Goal: Information Seeking & Learning: Get advice/opinions

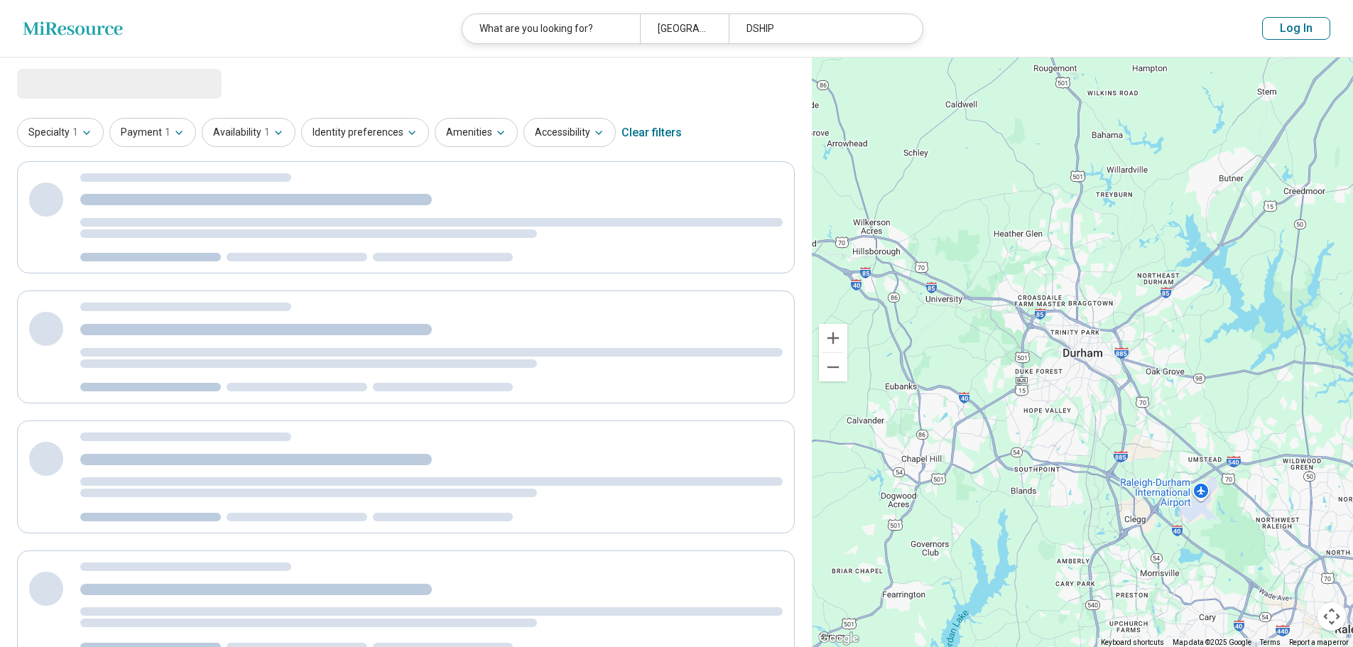
select select "***"
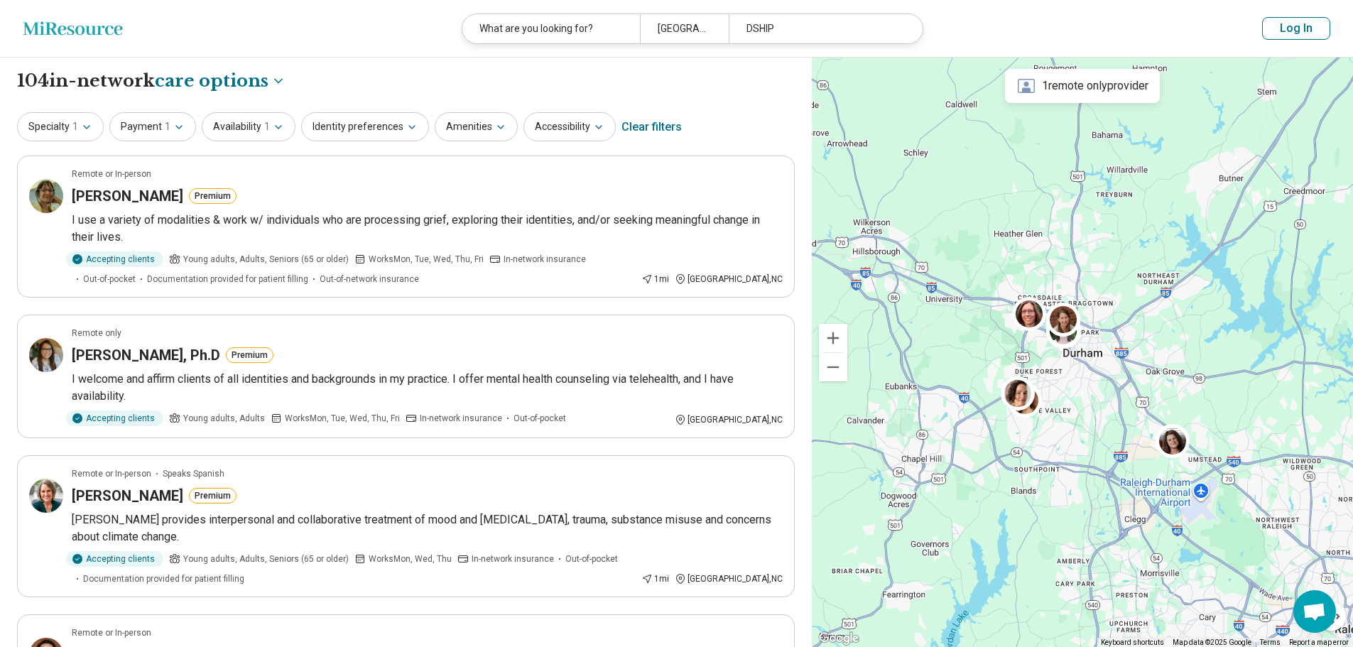
click at [1291, 23] on button "Log In" at bounding box center [1296, 28] width 68 height 23
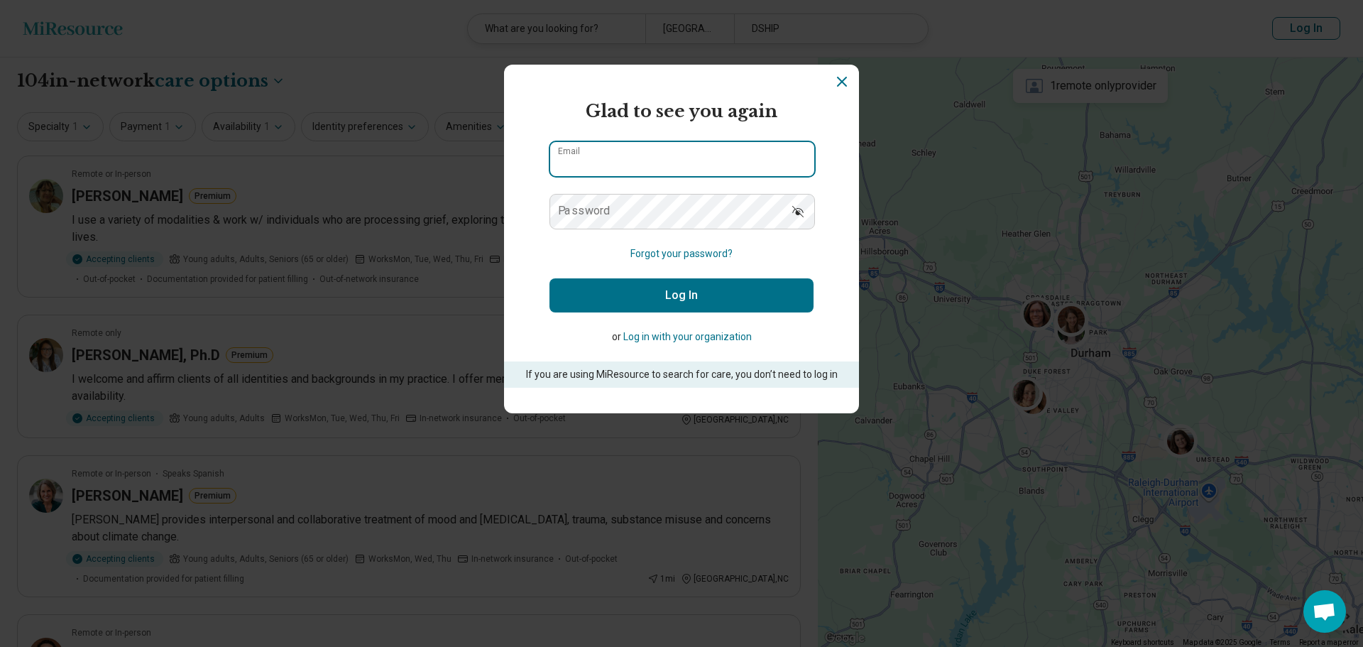
type input "**********"
click at [765, 295] on button "Log In" at bounding box center [682, 295] width 264 height 34
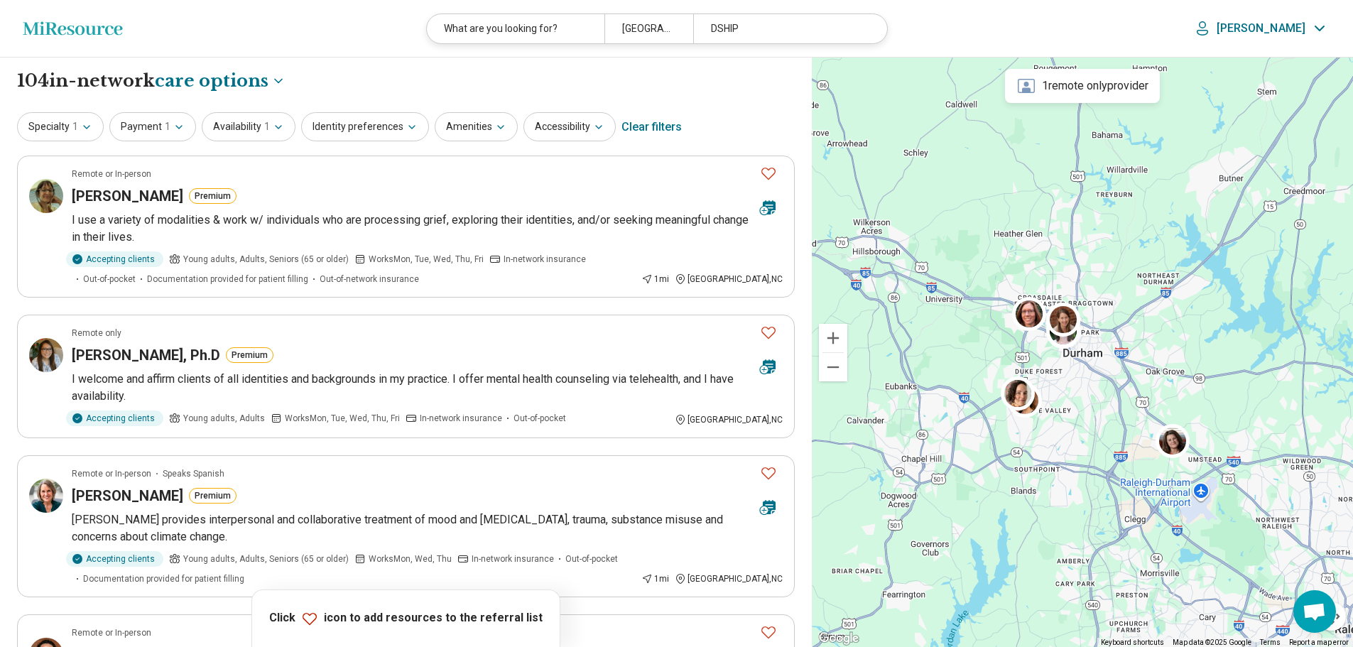
click at [65, 32] on icon "Miresource logo" at bounding box center [73, 28] width 100 height 14
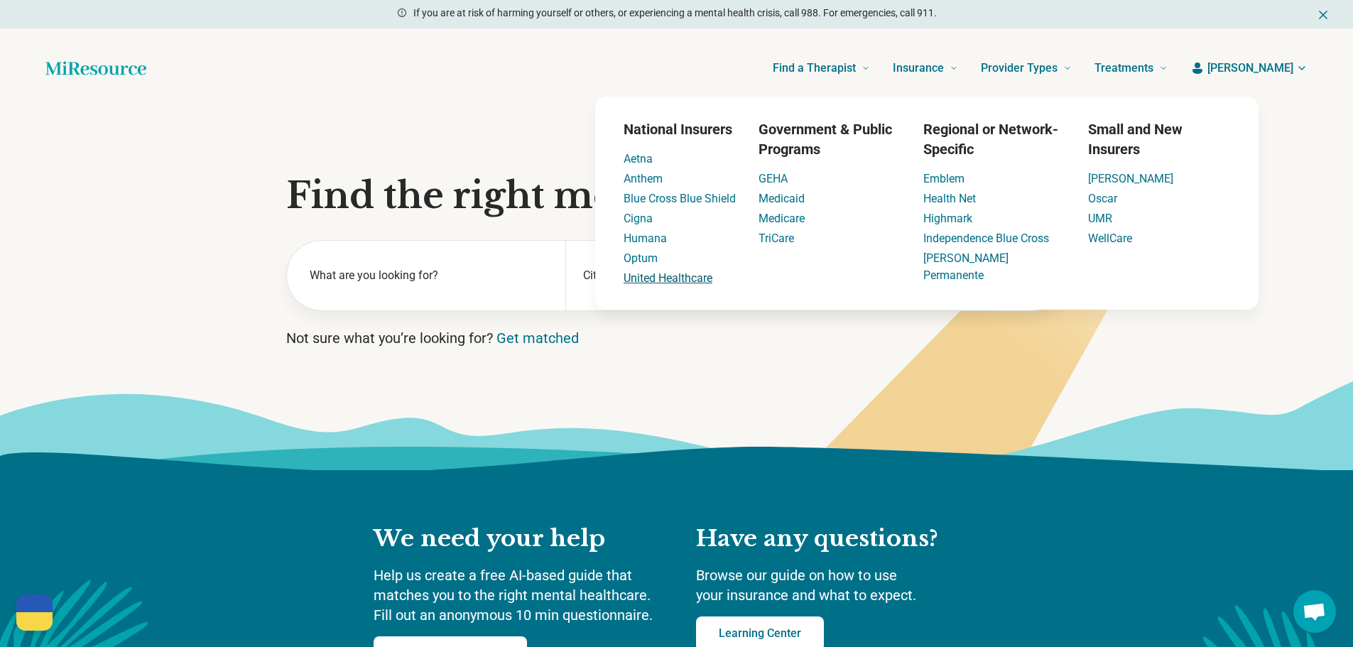
click at [645, 282] on link "United Healthcare" at bounding box center [667, 277] width 89 height 13
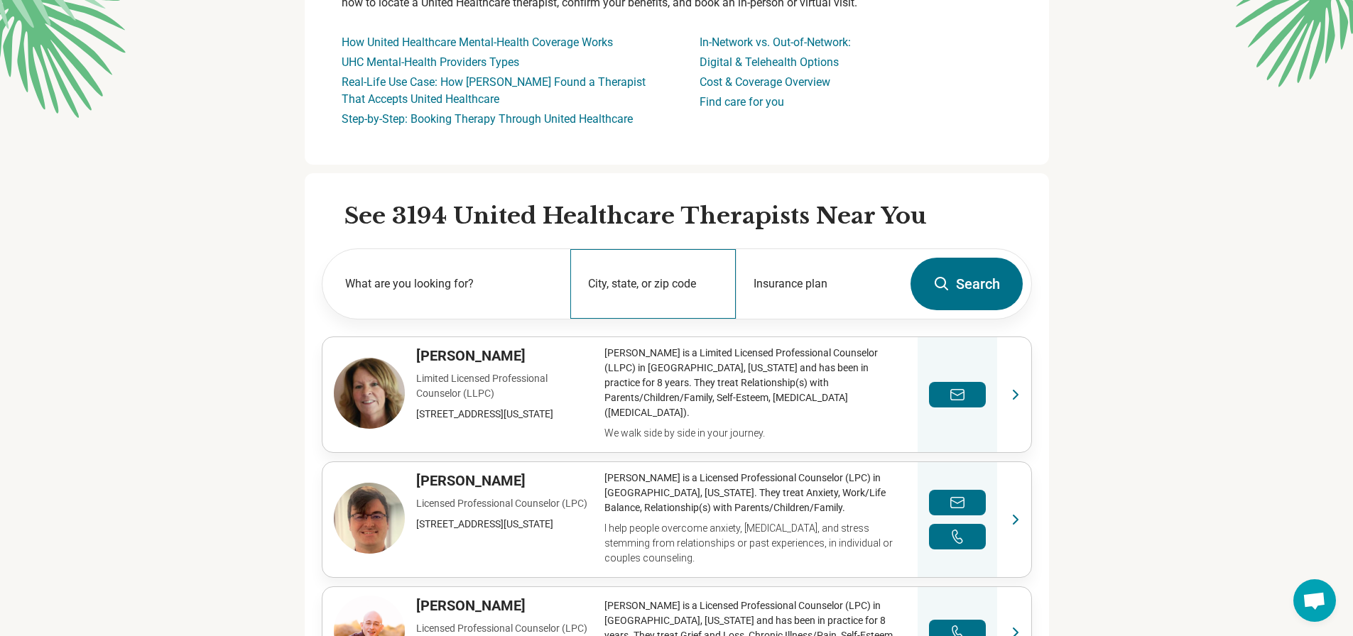
scroll to position [244, 0]
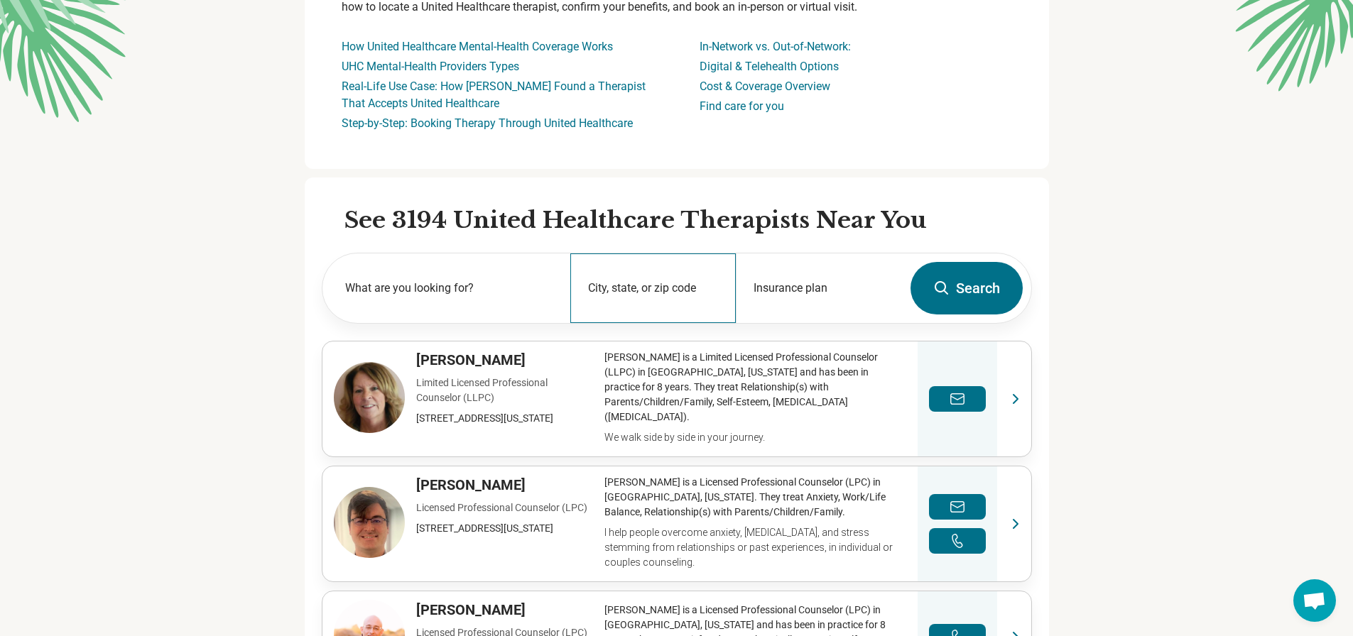
click at [613, 287] on div "City, state, or zip code" at bounding box center [652, 288] width 165 height 70
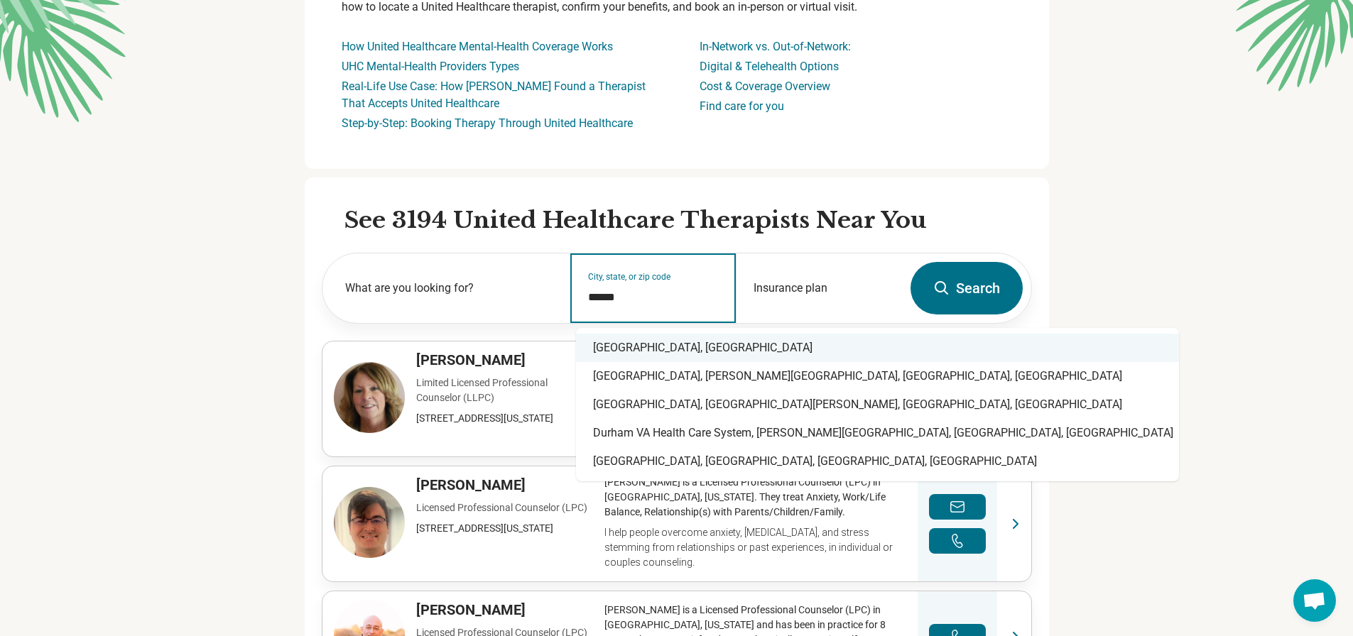
click at [649, 351] on div "[GEOGRAPHIC_DATA], [GEOGRAPHIC_DATA]" at bounding box center [877, 348] width 603 height 28
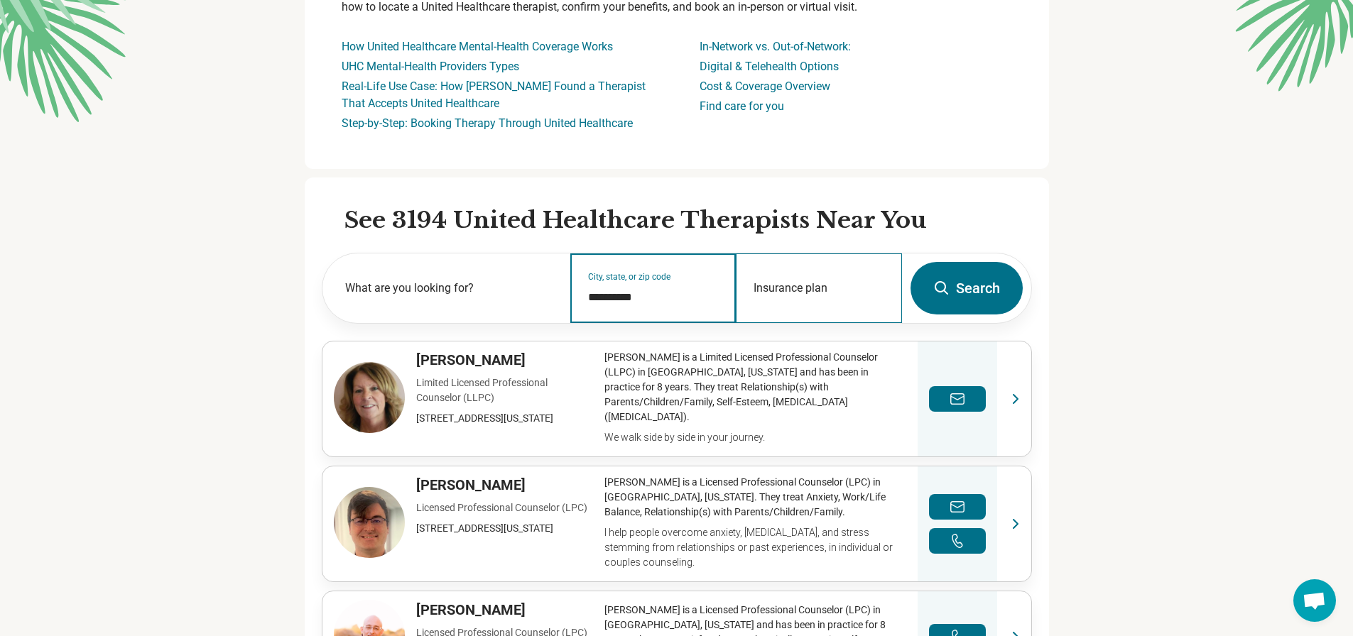
type input "**********"
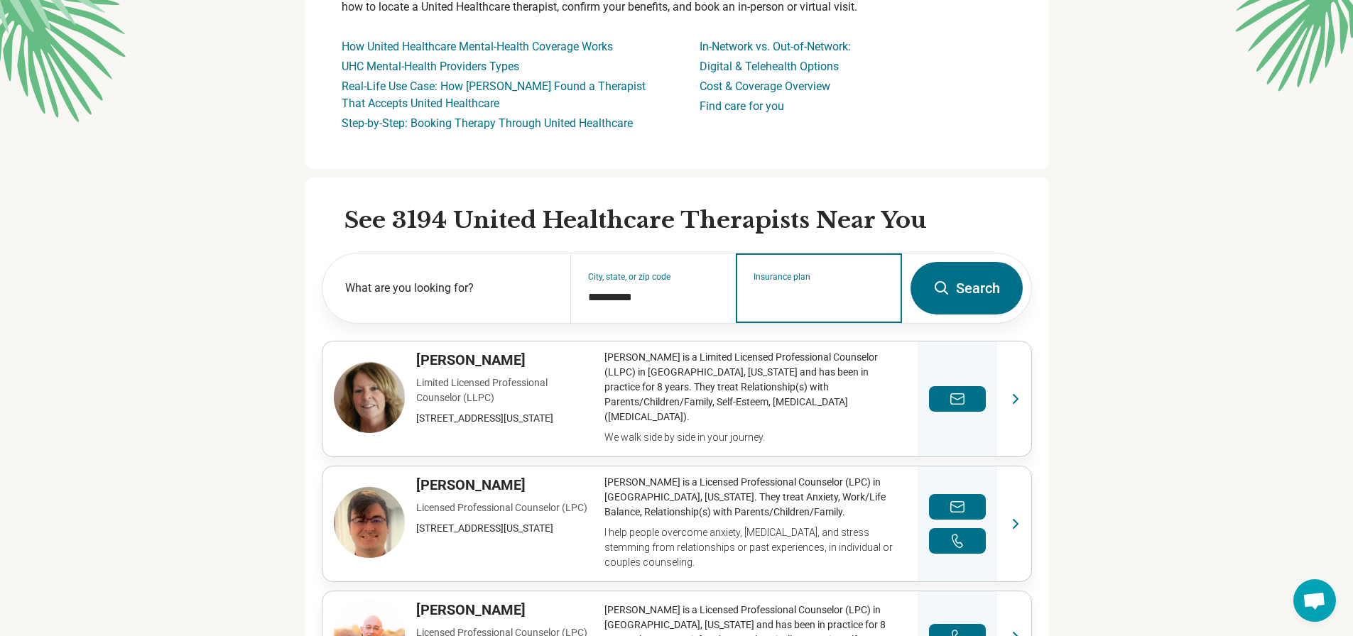
click at [819, 296] on input "Insurance plan" at bounding box center [818, 297] width 131 height 17
type input "**"
click at [799, 378] on div "UHC" at bounding box center [793, 377] width 103 height 28
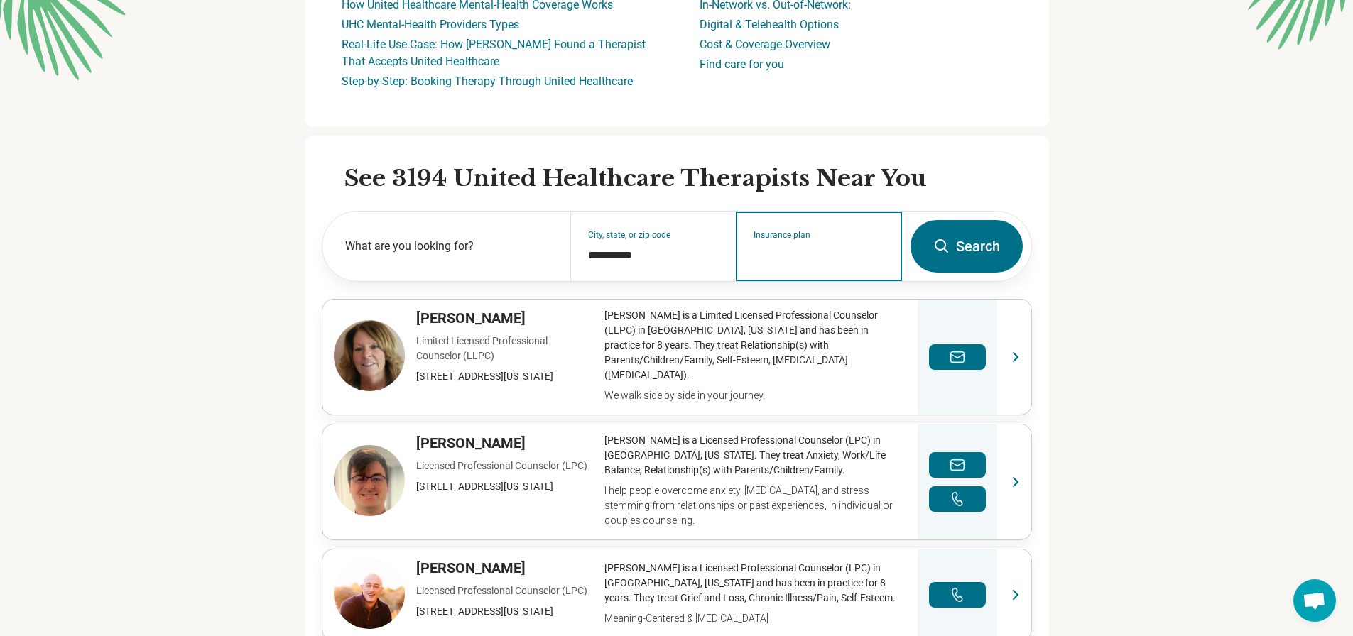
scroll to position [286, 0]
click at [855, 255] on input "Insurance plan" at bounding box center [818, 255] width 131 height 17
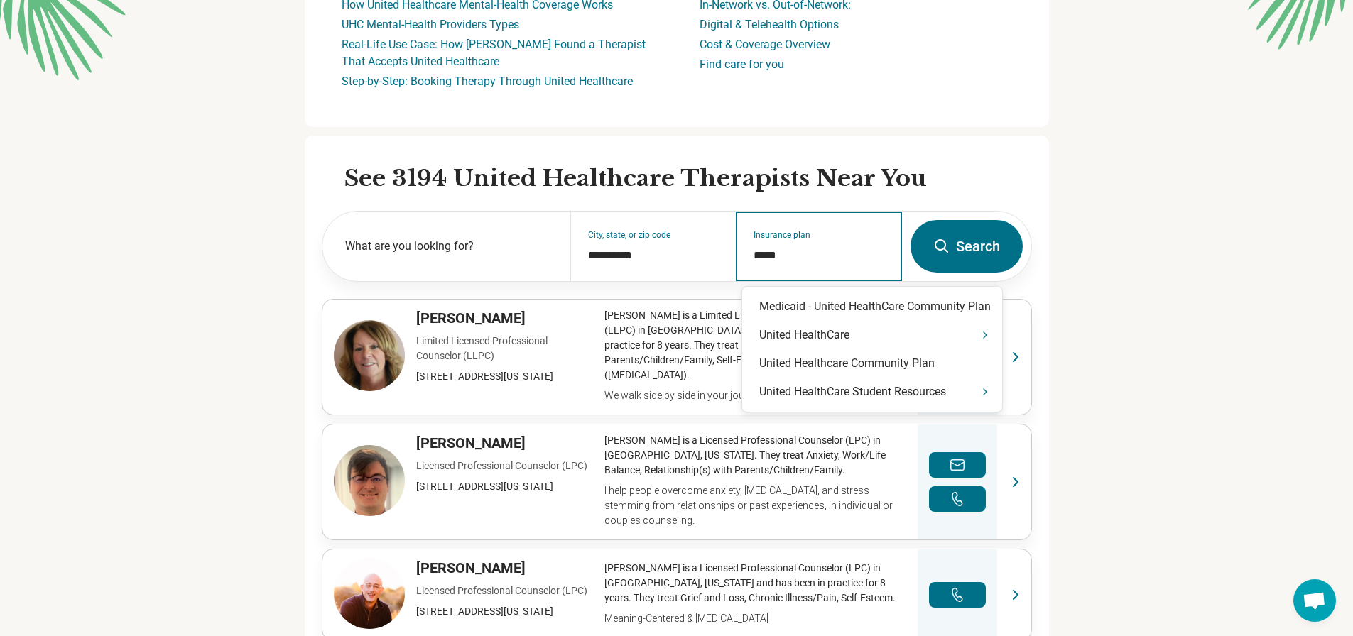
type input "******"
click at [841, 342] on div "United HealthCare" at bounding box center [872, 335] width 260 height 28
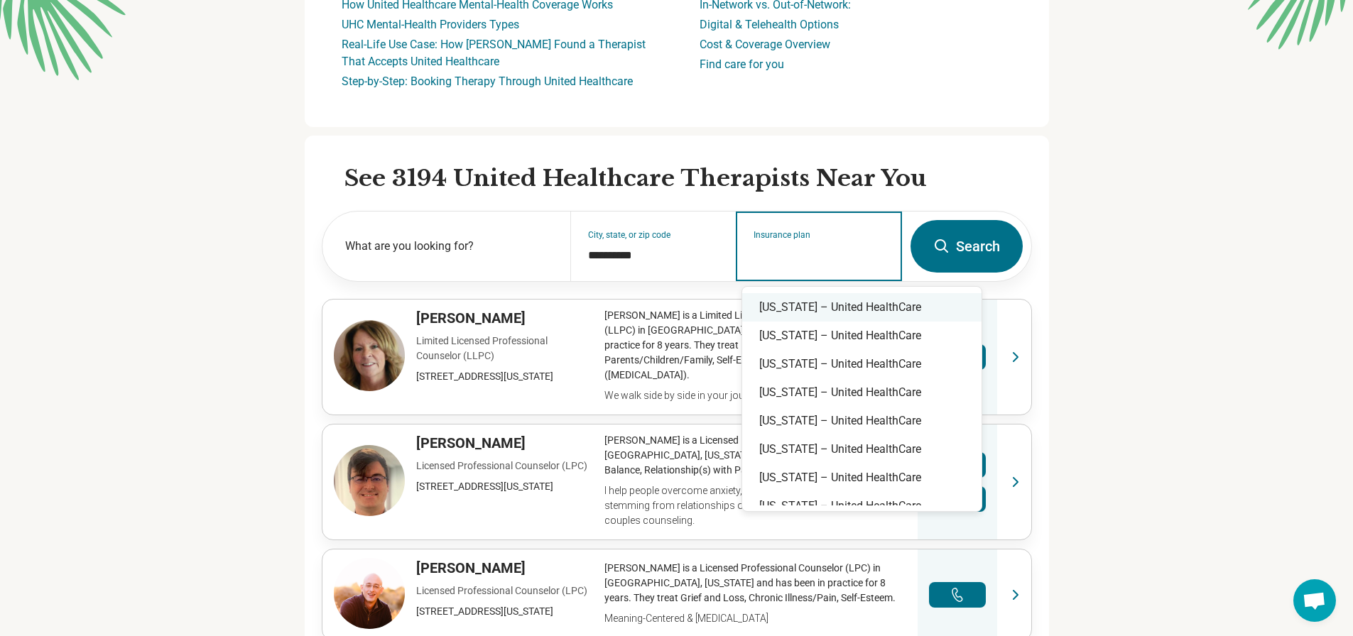
scroll to position [0, 0]
click at [928, 331] on div "[US_STATE] – United HealthCare" at bounding box center [861, 335] width 239 height 28
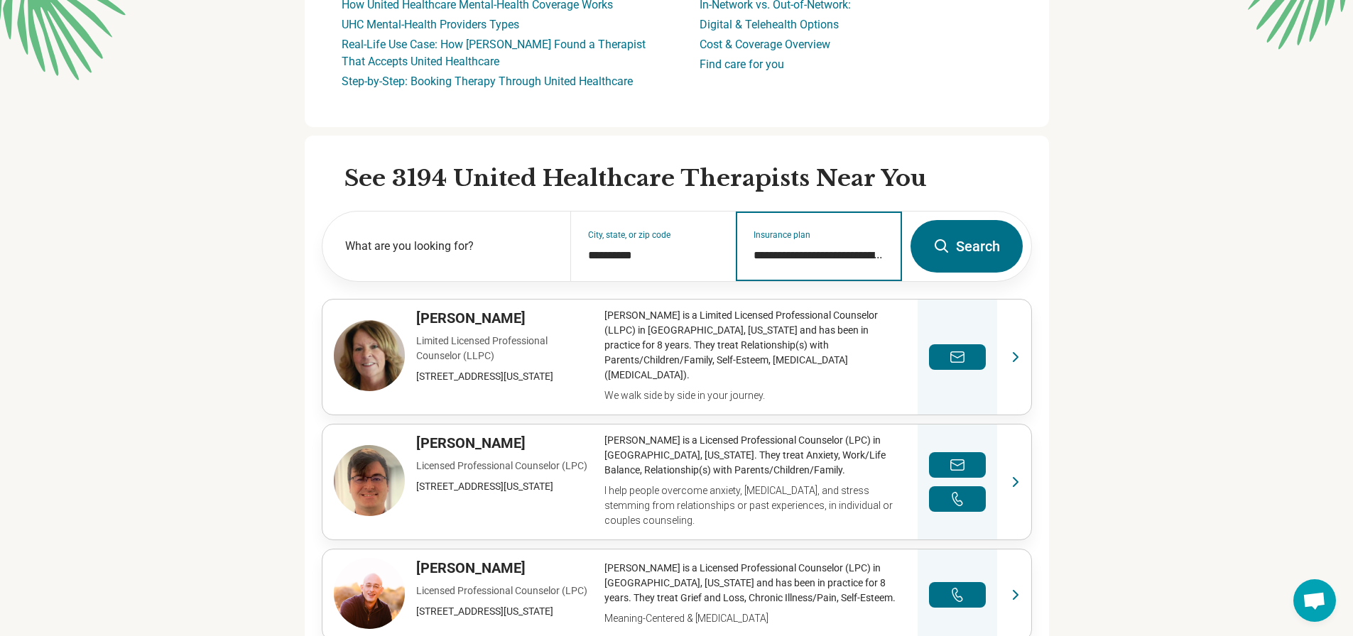
type input "**********"
click at [976, 238] on button "Search" at bounding box center [966, 246] width 112 height 53
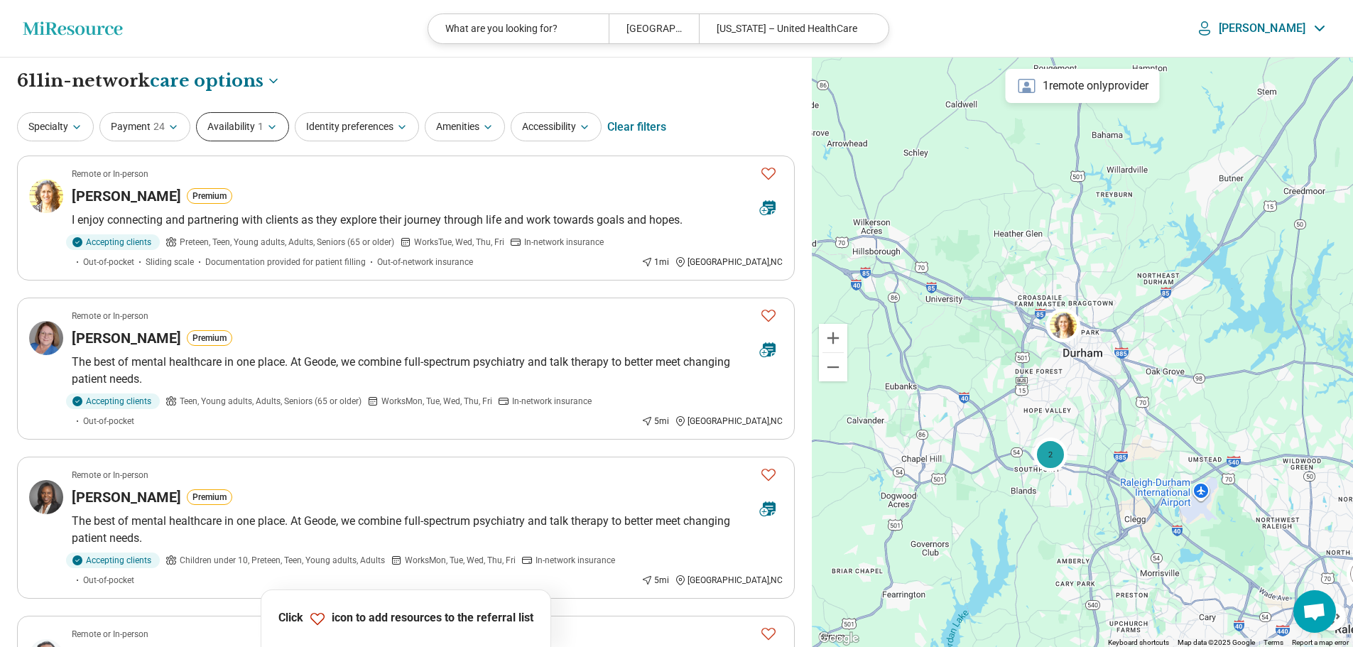
click at [271, 126] on icon "button" at bounding box center [271, 126] width 11 height 11
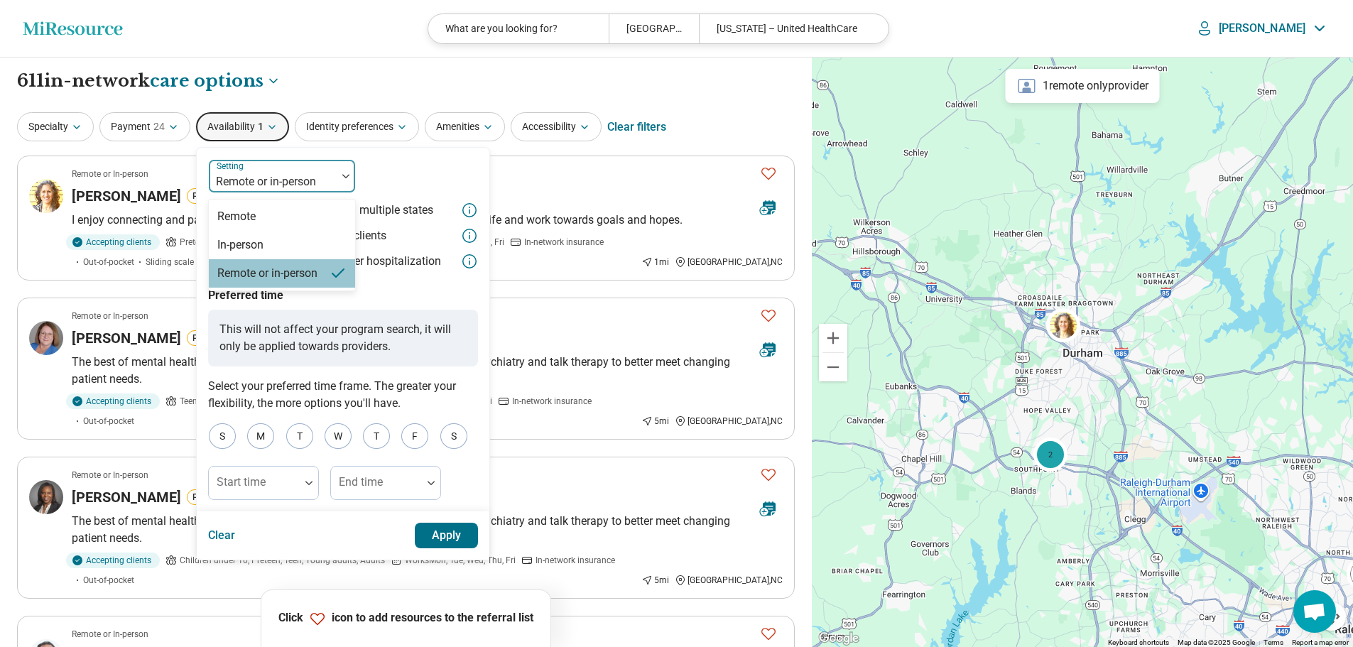
click at [308, 168] on div "Remote or in-person" at bounding box center [273, 175] width 128 height 31
click at [278, 236] on div "In-person" at bounding box center [282, 245] width 146 height 28
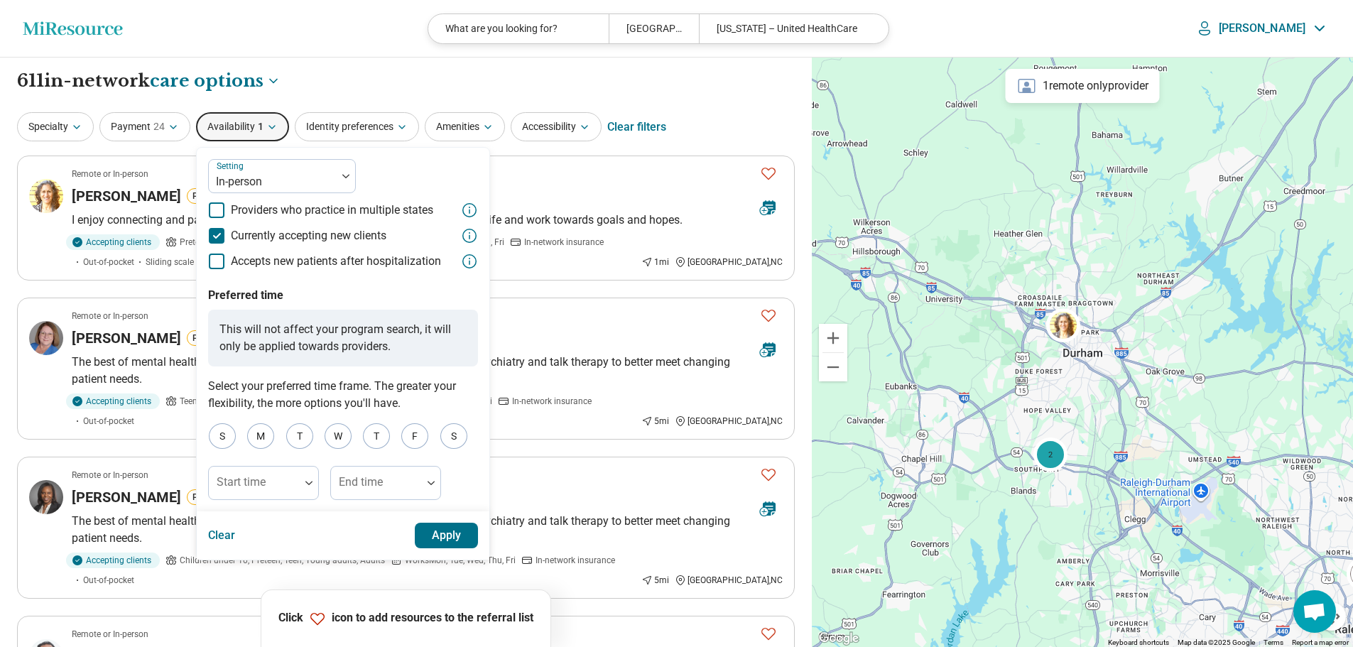
click at [449, 540] on button "Apply" at bounding box center [447, 536] width 64 height 26
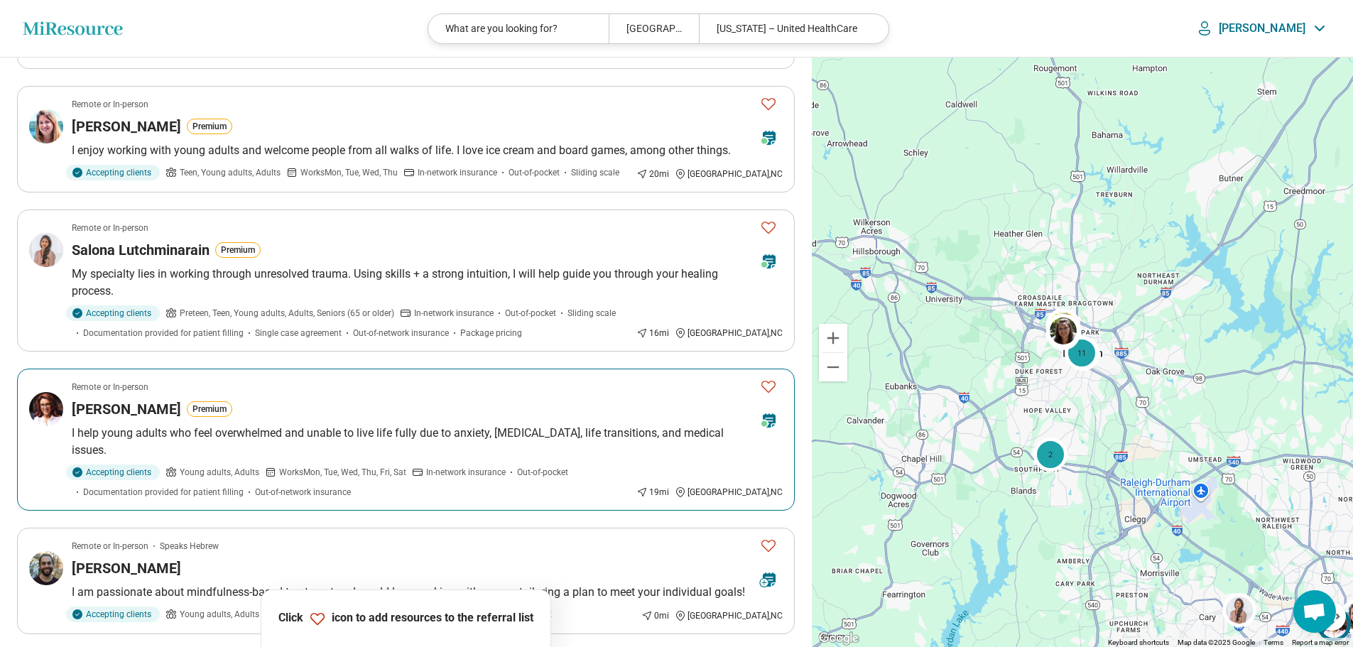
scroll to position [654, 0]
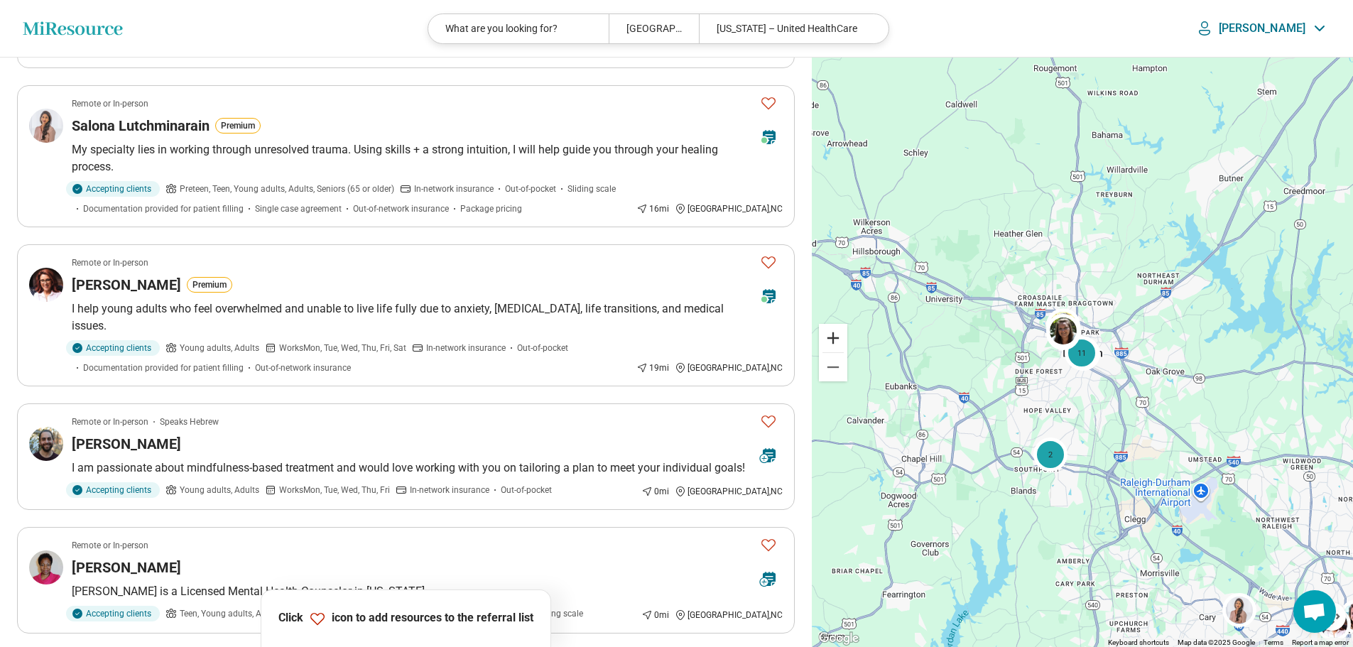
click at [834, 338] on button "Zoom in" at bounding box center [833, 338] width 28 height 28
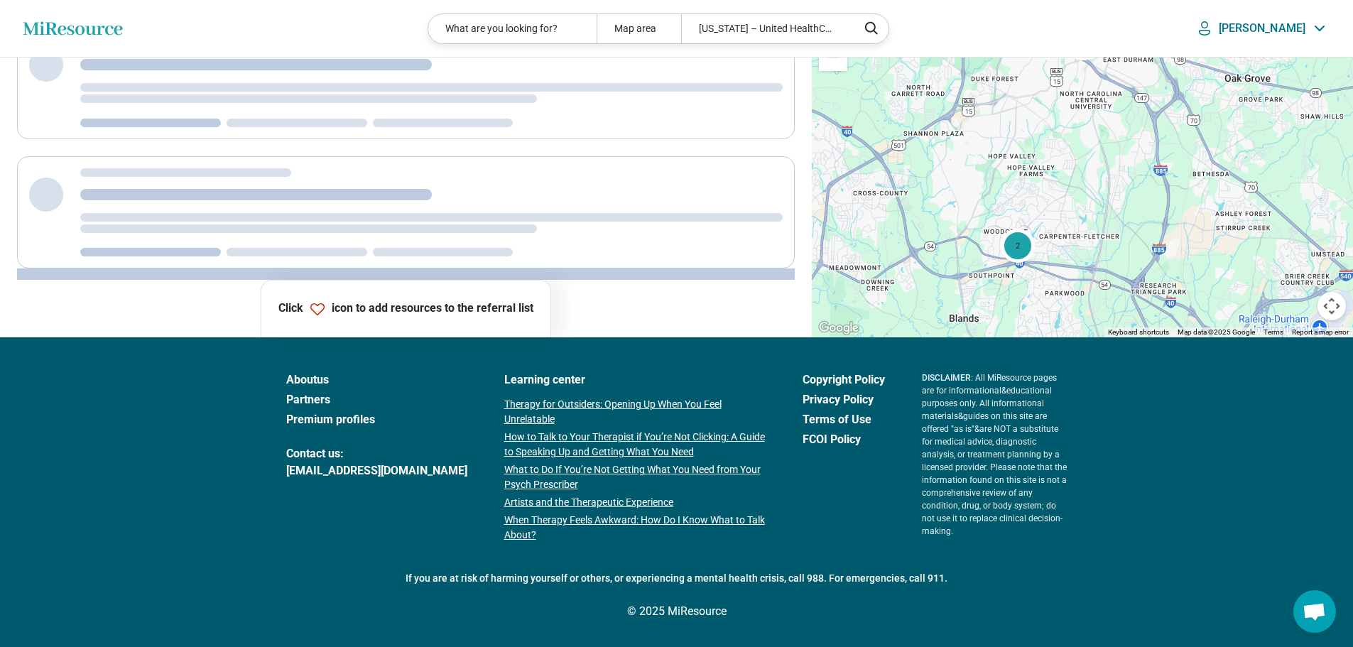
scroll to position [0, 0]
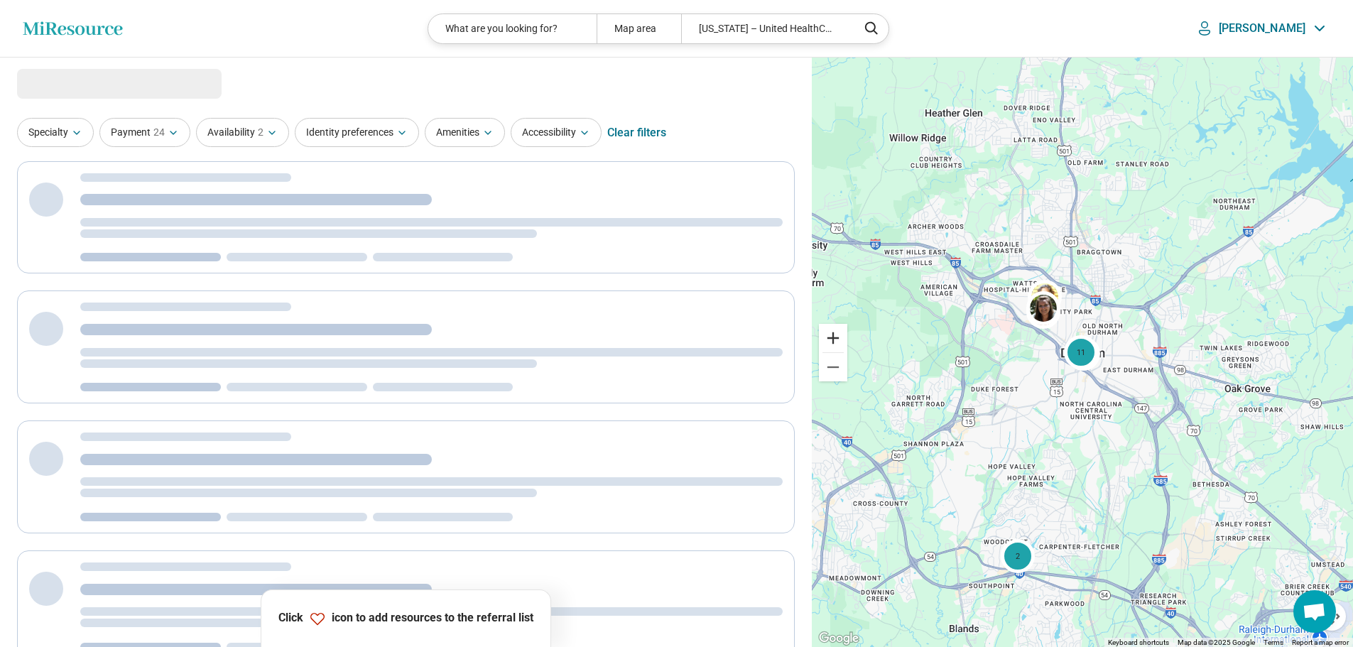
click at [834, 338] on button "Zoom in" at bounding box center [833, 338] width 28 height 28
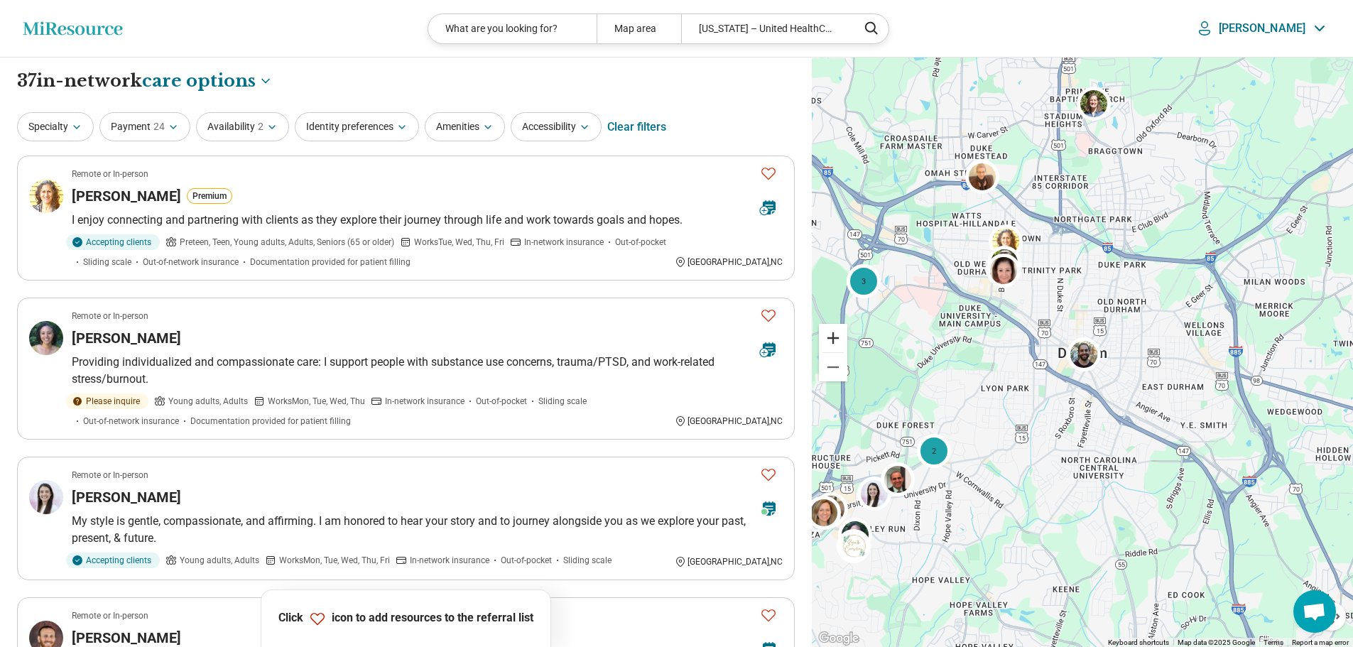
click at [833, 335] on button "Zoom in" at bounding box center [833, 338] width 28 height 28
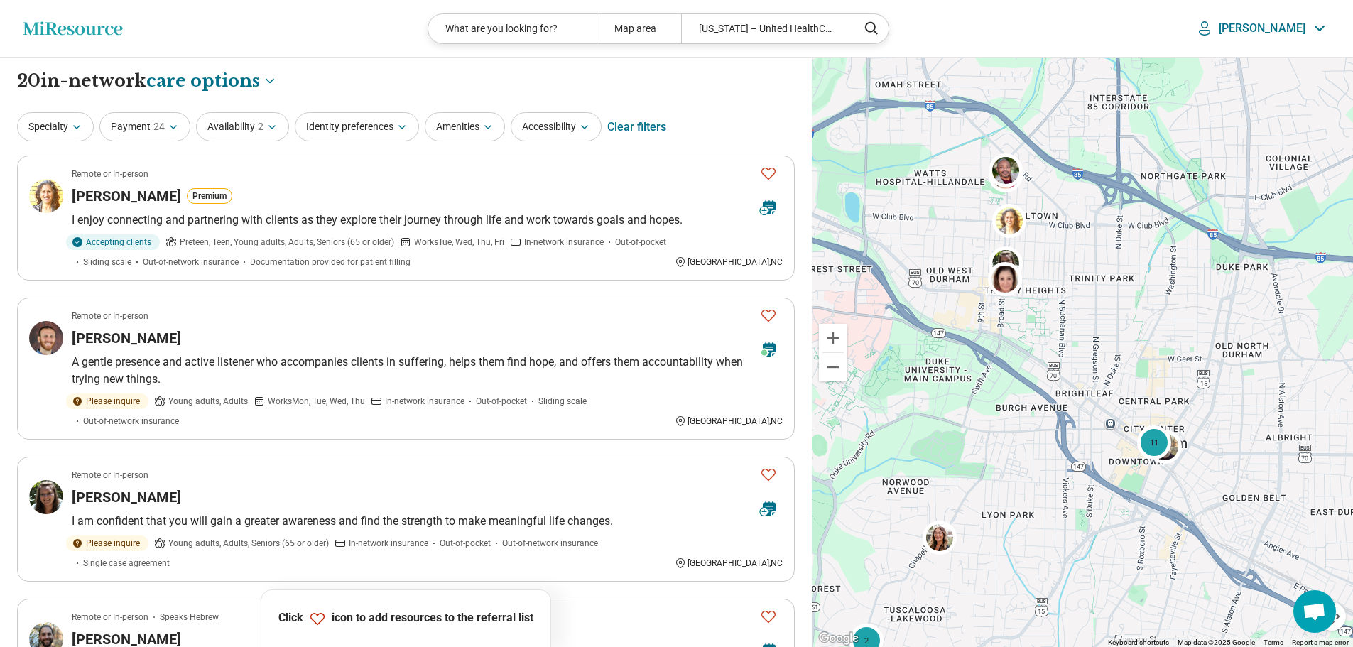
drag, startPoint x: 936, startPoint y: 280, endPoint x: 1020, endPoint y: 374, distance: 126.7
click at [1020, 374] on div "2 11" at bounding box center [1082, 353] width 541 height 590
click at [836, 338] on button "Zoom in" at bounding box center [833, 338] width 28 height 28
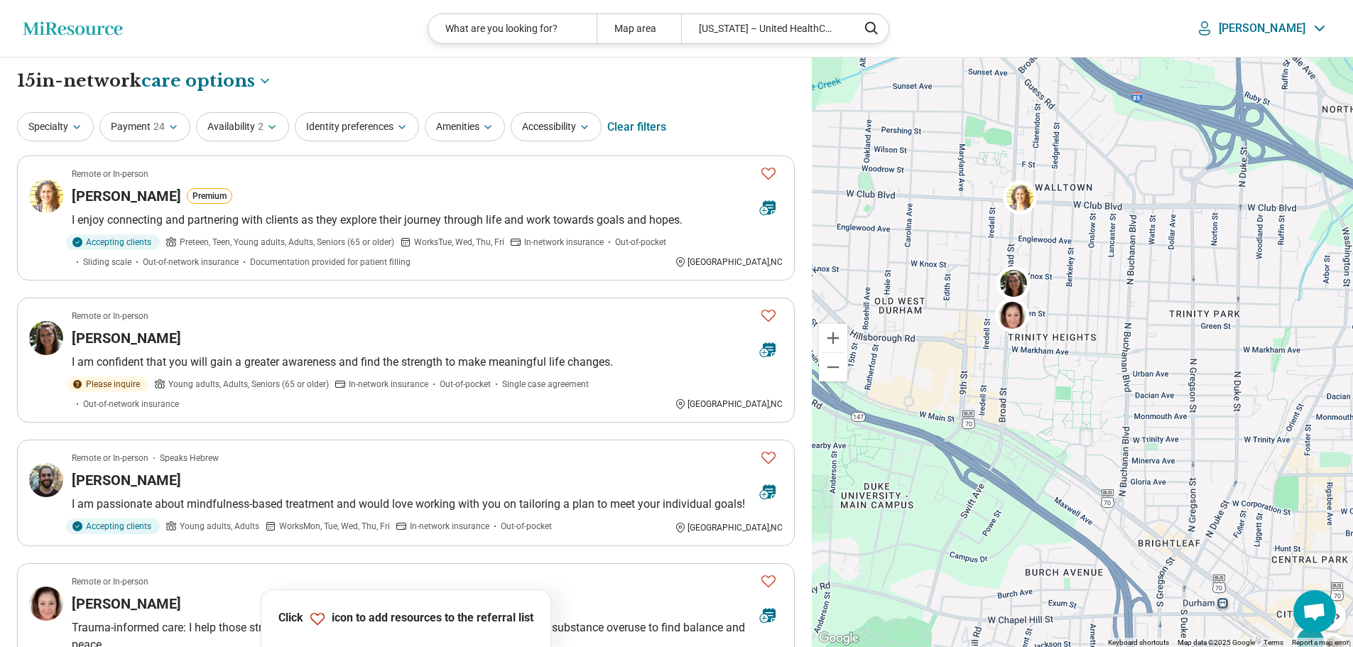
drag, startPoint x: 949, startPoint y: 291, endPoint x: 1035, endPoint y: 405, distance: 142.0
click at [1035, 405] on div "11" at bounding box center [1082, 353] width 541 height 590
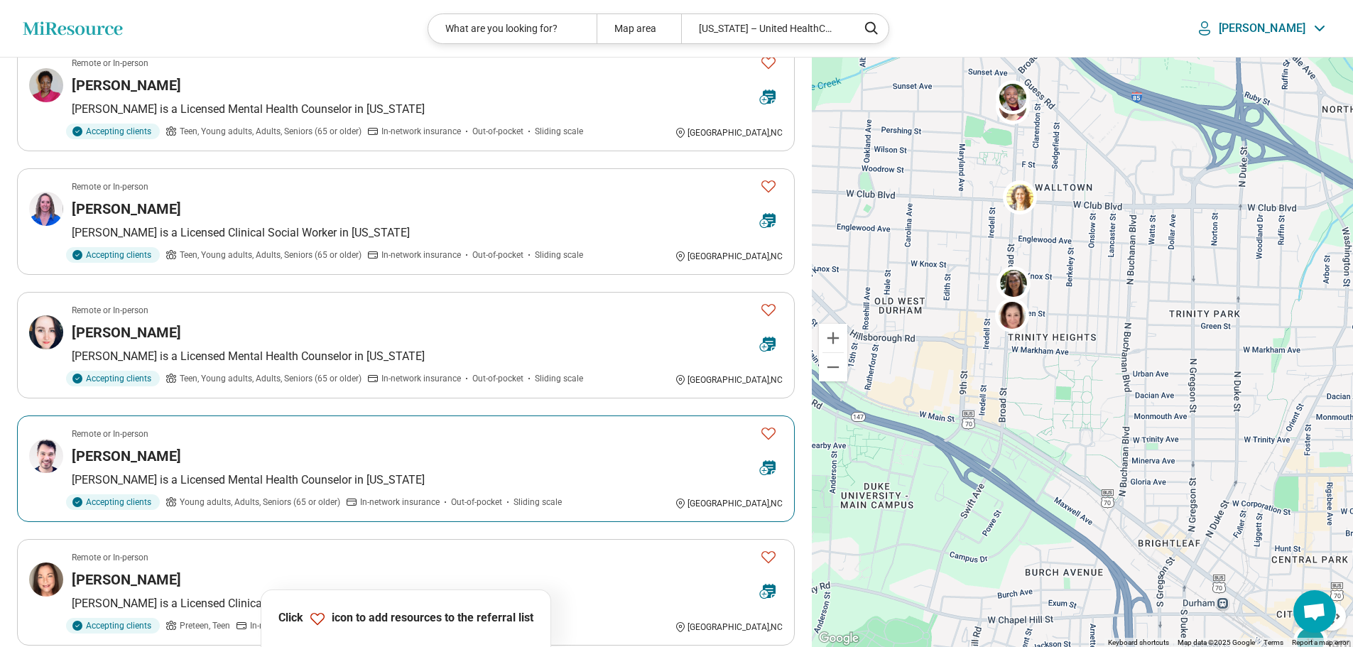
scroll to position [1472, 0]
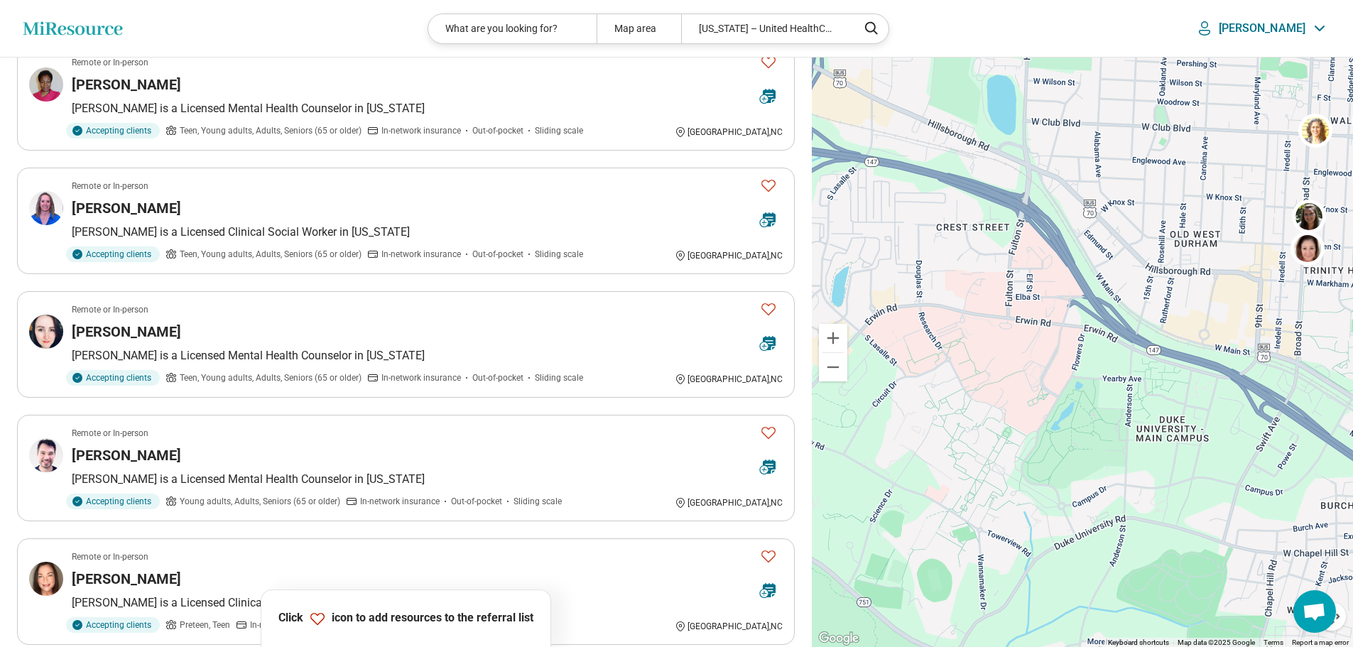
drag, startPoint x: 918, startPoint y: 393, endPoint x: 1218, endPoint y: 325, distance: 307.1
click at [1218, 325] on div "11" at bounding box center [1082, 353] width 541 height 590
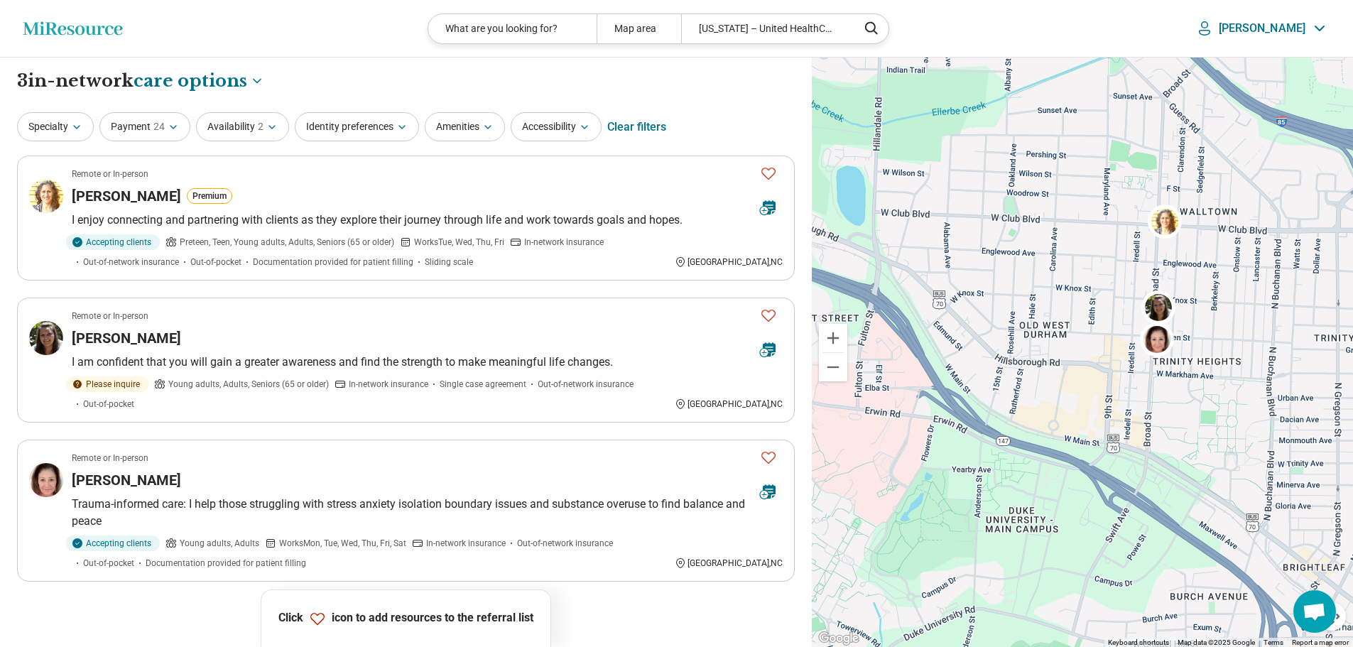
drag, startPoint x: 1163, startPoint y: 407, endPoint x: 1011, endPoint y: 498, distance: 177.1
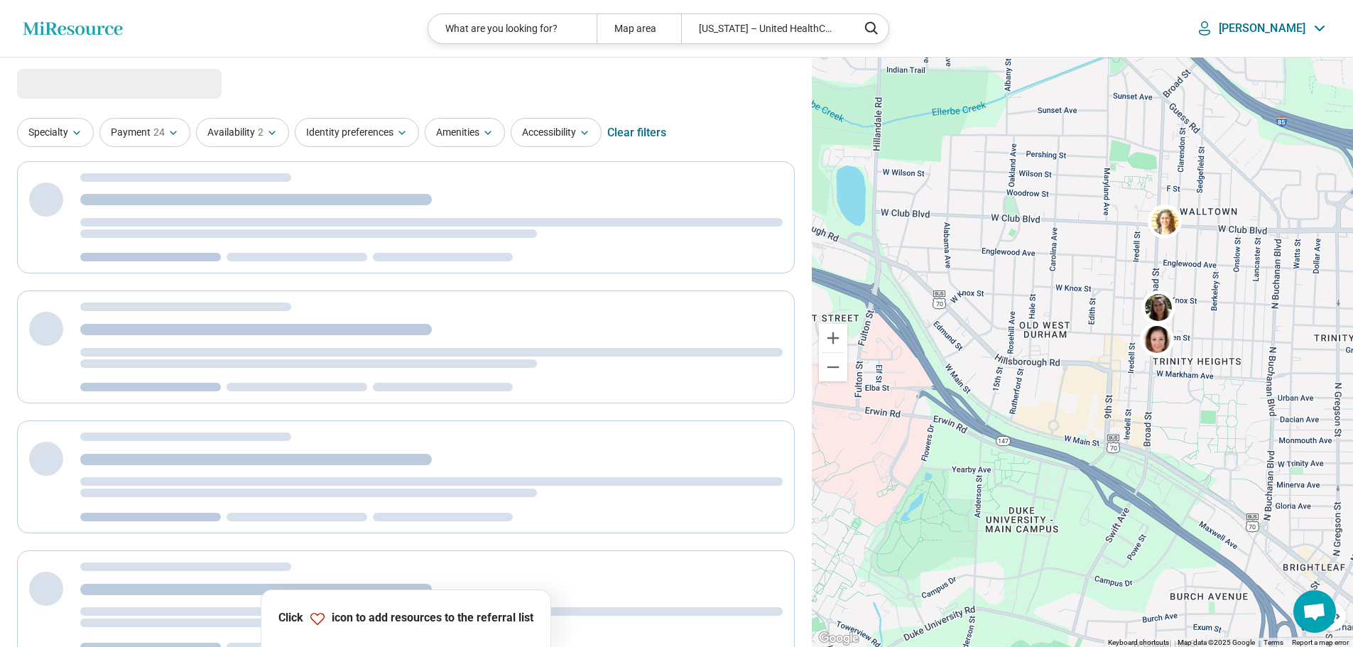
select select "***"
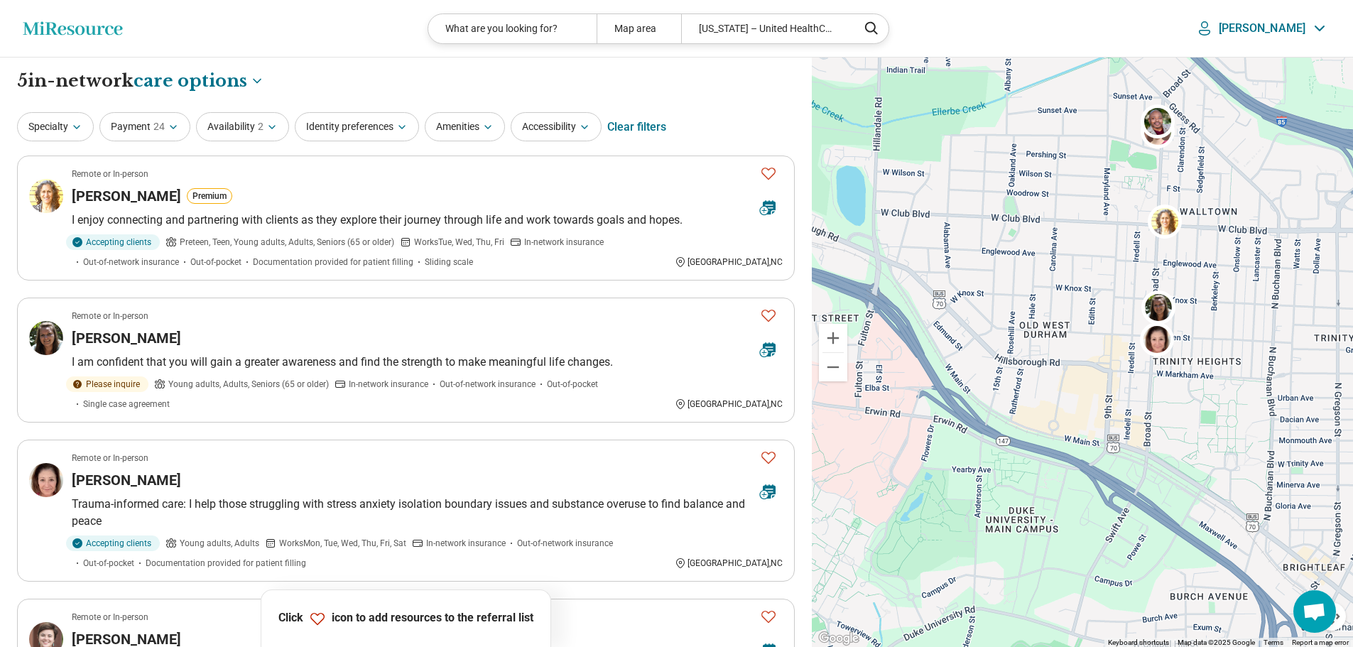
click at [88, 35] on icon "Miresource logo" at bounding box center [73, 28] width 100 height 14
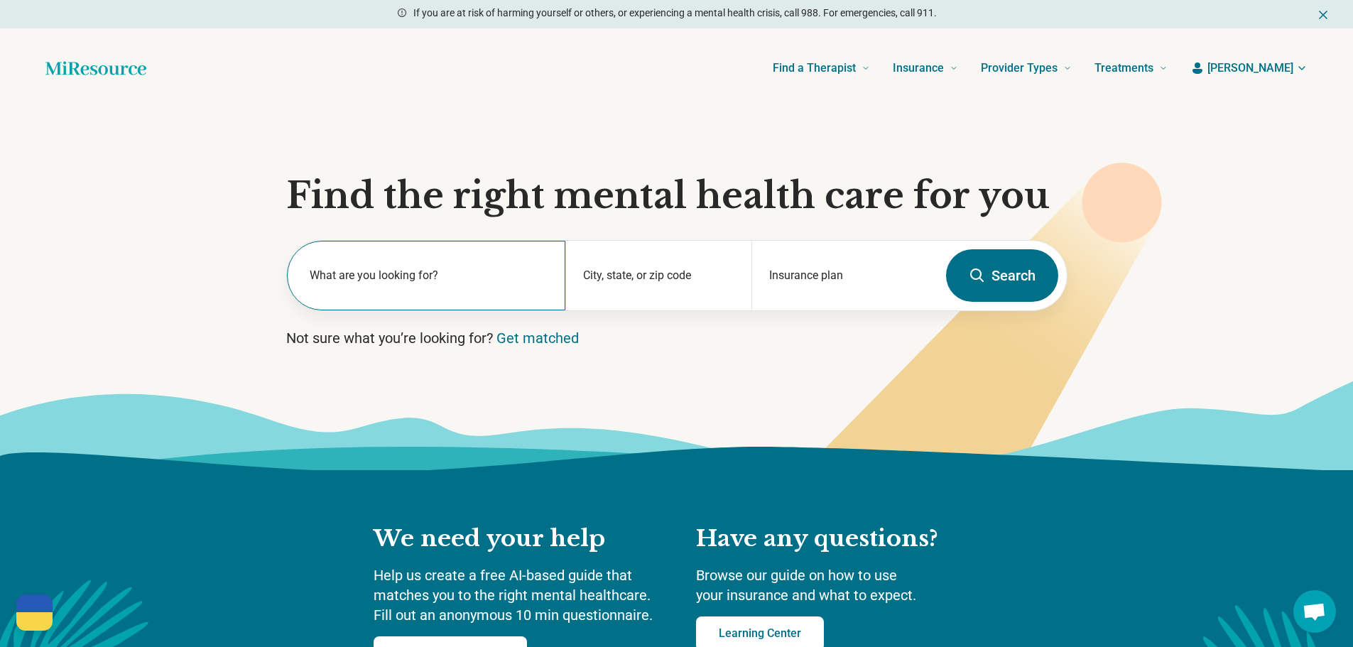
click at [404, 263] on div "What are you looking for?" at bounding box center [426, 276] width 279 height 70
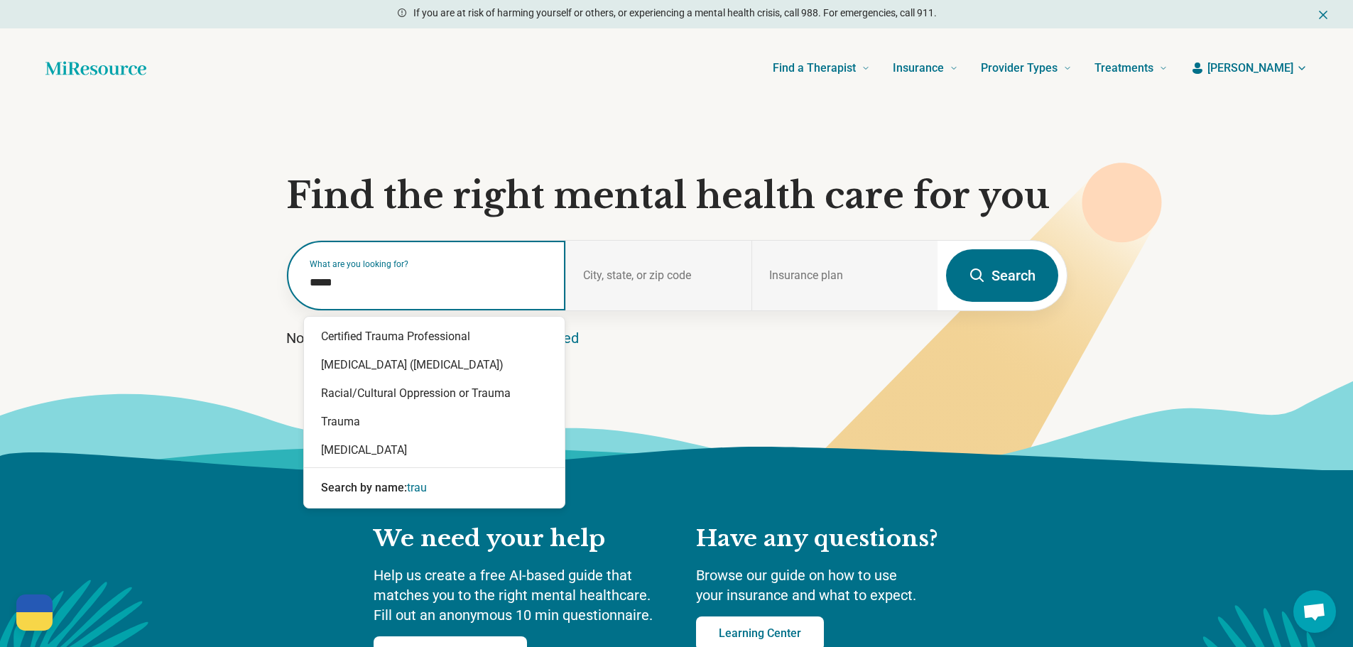
type input "******"
click at [413, 366] on div "[MEDICAL_DATA] ([MEDICAL_DATA])" at bounding box center [434, 365] width 261 height 28
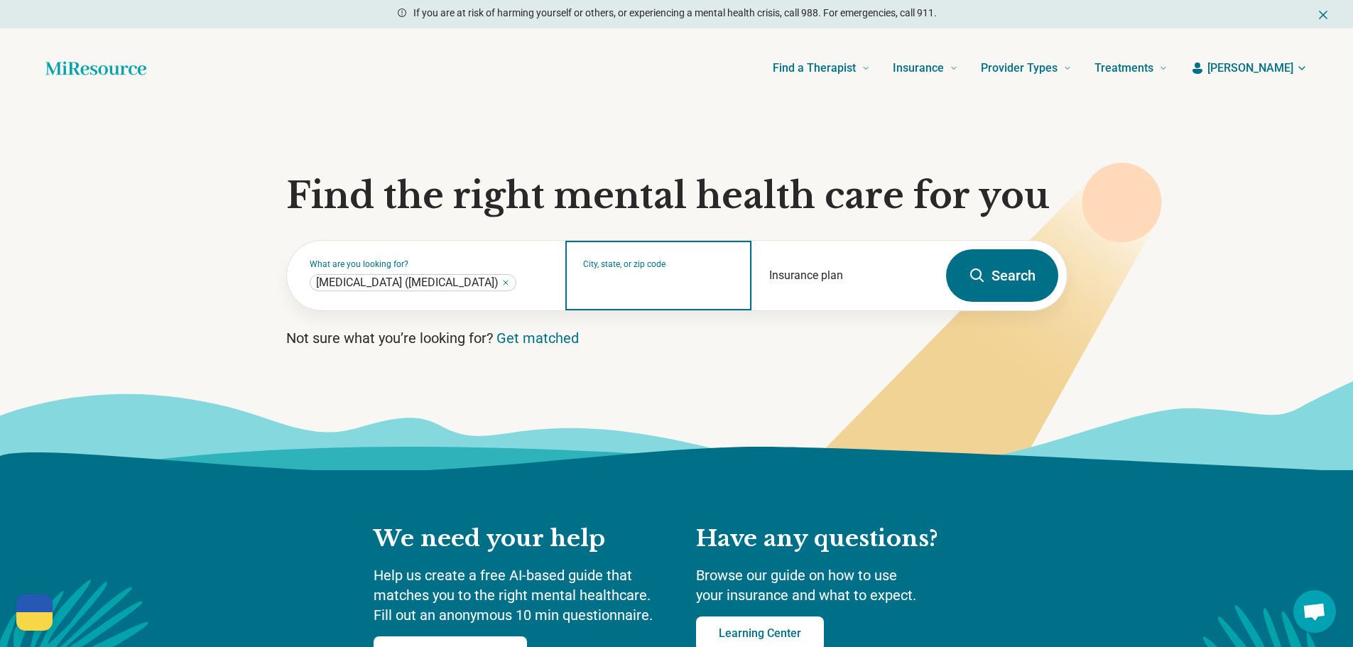
click at [686, 286] on input "City, state, or zip code" at bounding box center [658, 284] width 151 height 17
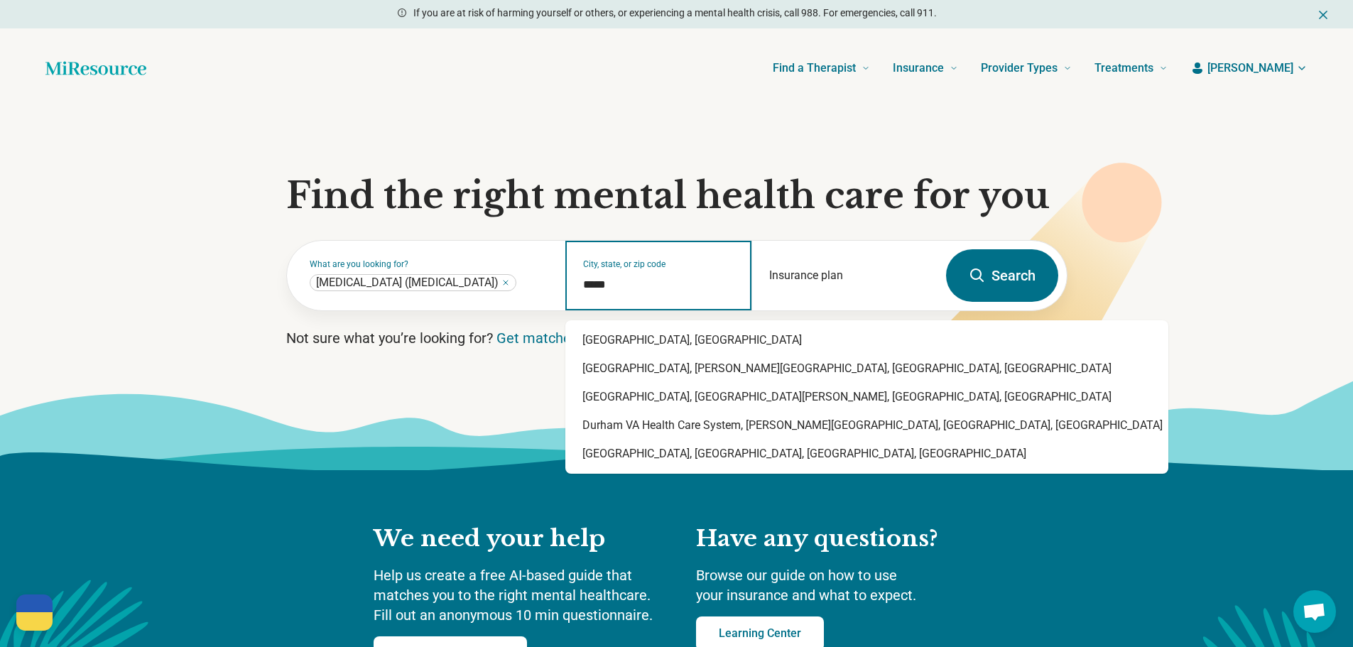
type input "******"
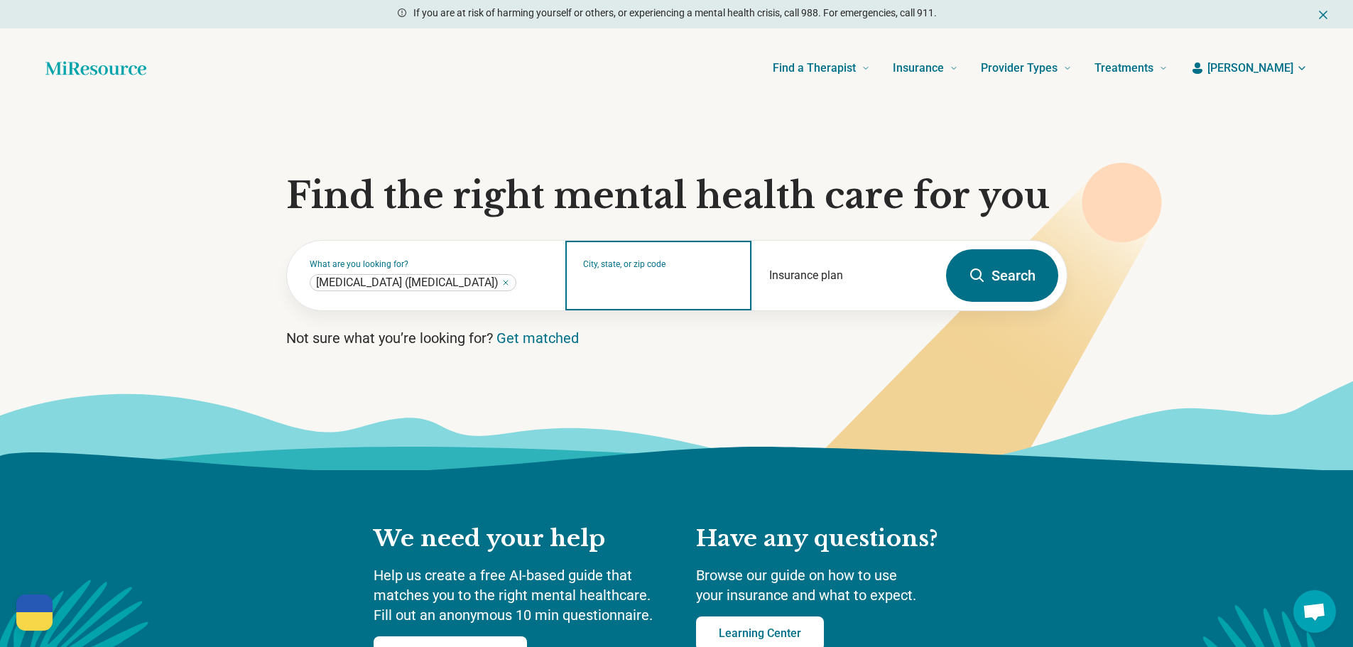
click at [659, 288] on input "City, state, or zip code" at bounding box center [658, 284] width 151 height 17
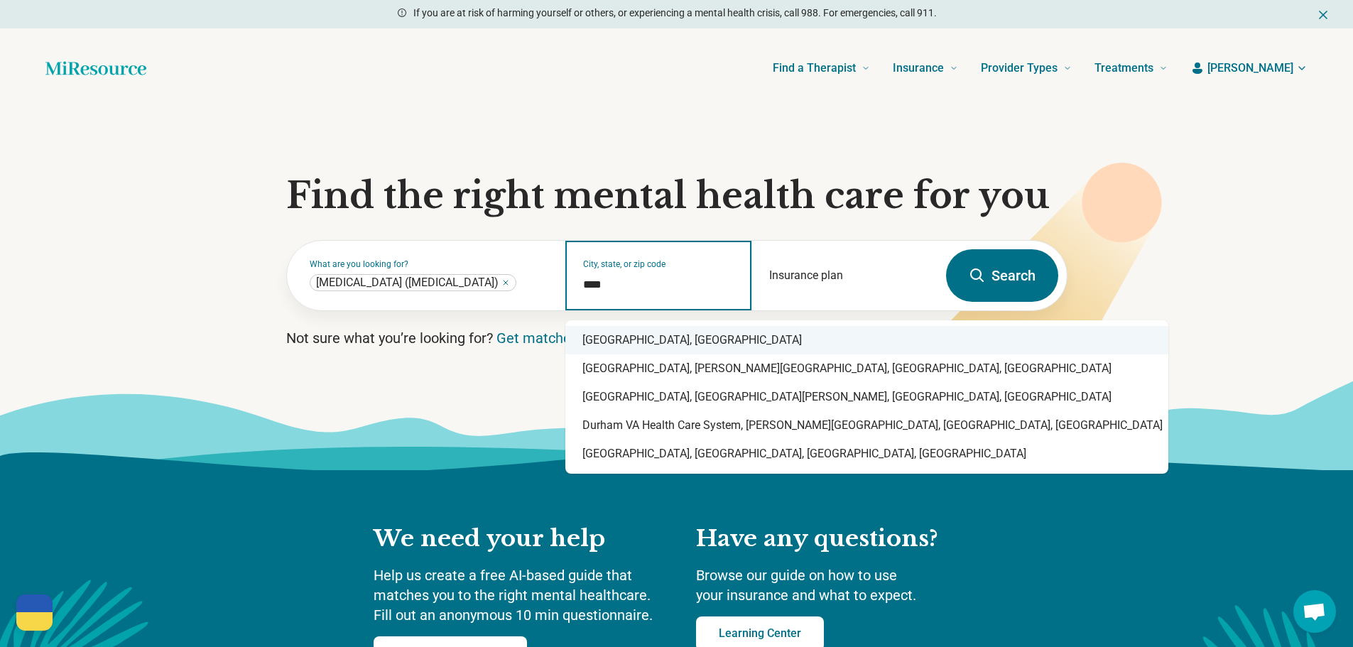
click at [638, 332] on div "[GEOGRAPHIC_DATA], [GEOGRAPHIC_DATA]" at bounding box center [866, 340] width 603 height 28
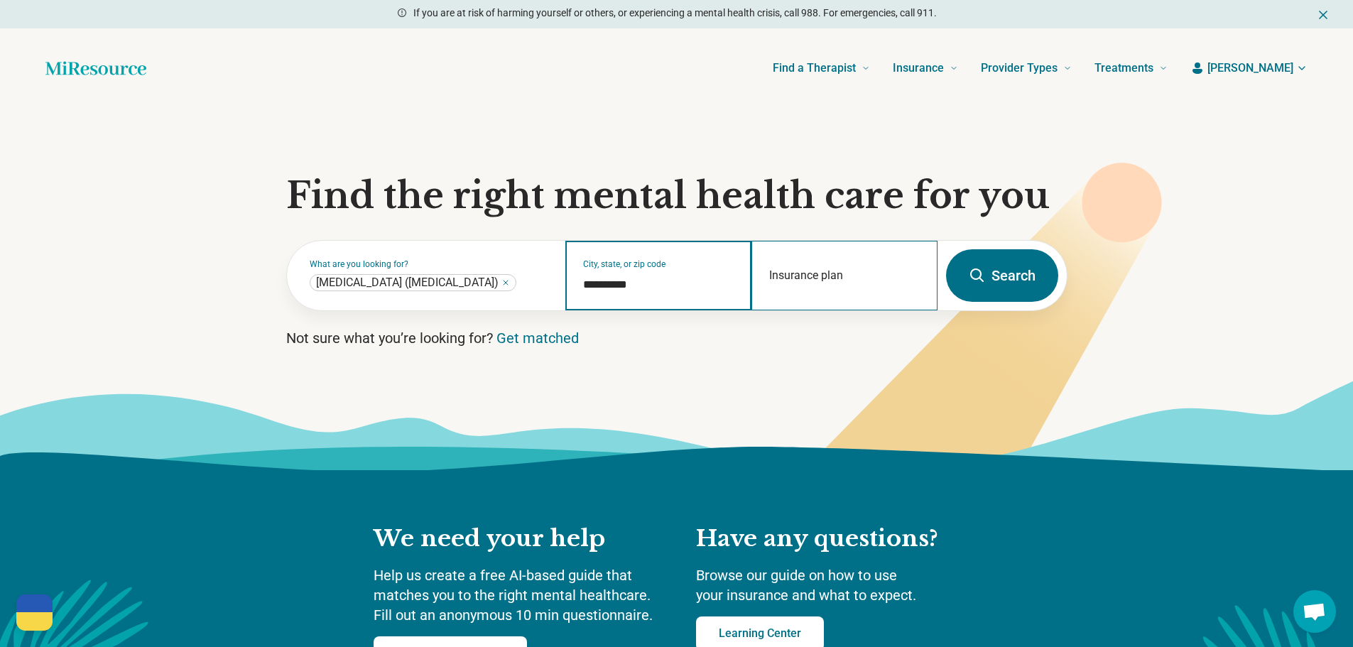
type input "**********"
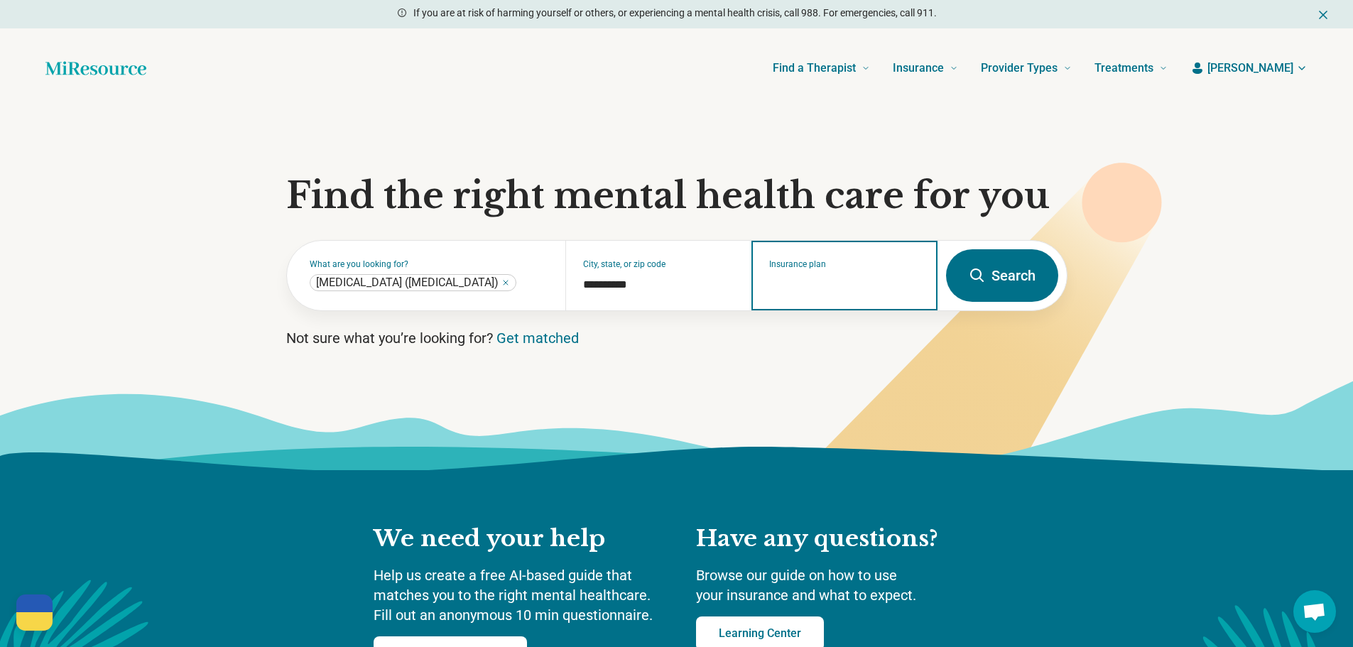
click at [831, 288] on input "Insurance plan" at bounding box center [844, 284] width 151 height 17
type input "*****"
click at [808, 336] on div "Cigna" at bounding box center [798, 341] width 93 height 28
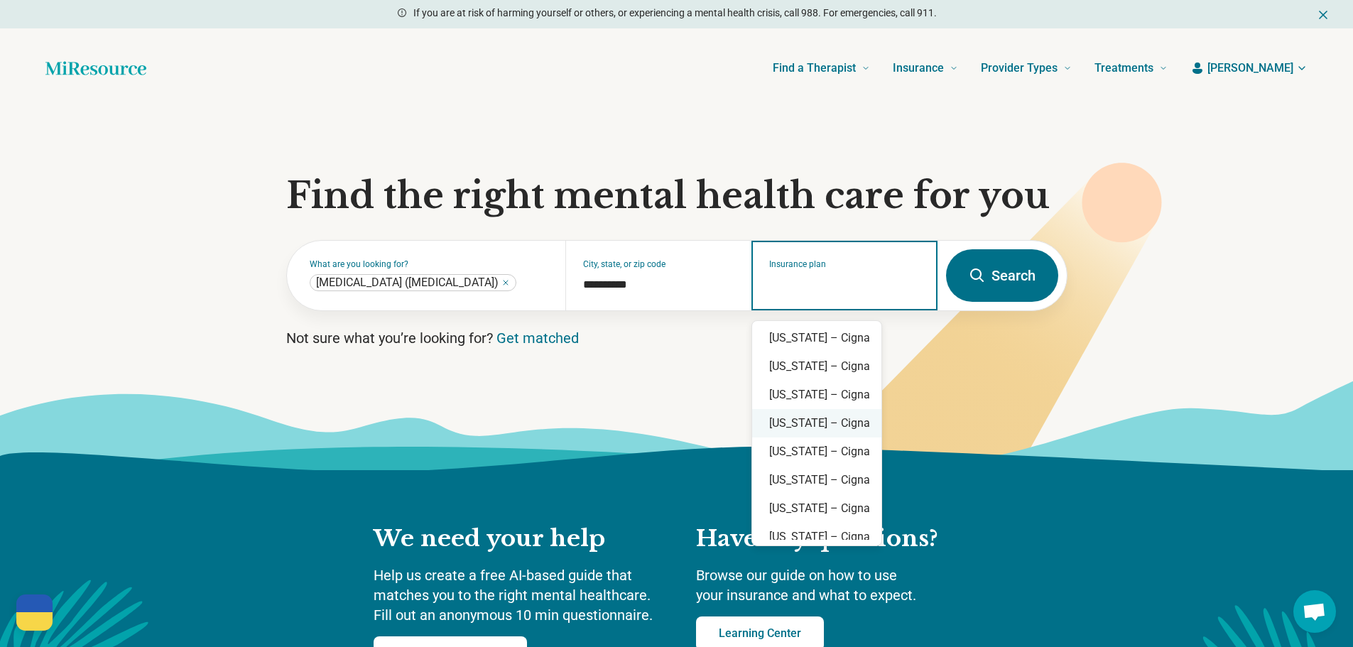
scroll to position [401, 0]
click at [829, 478] on div "[US_STATE] – Cigna" at bounding box center [816, 479] width 129 height 28
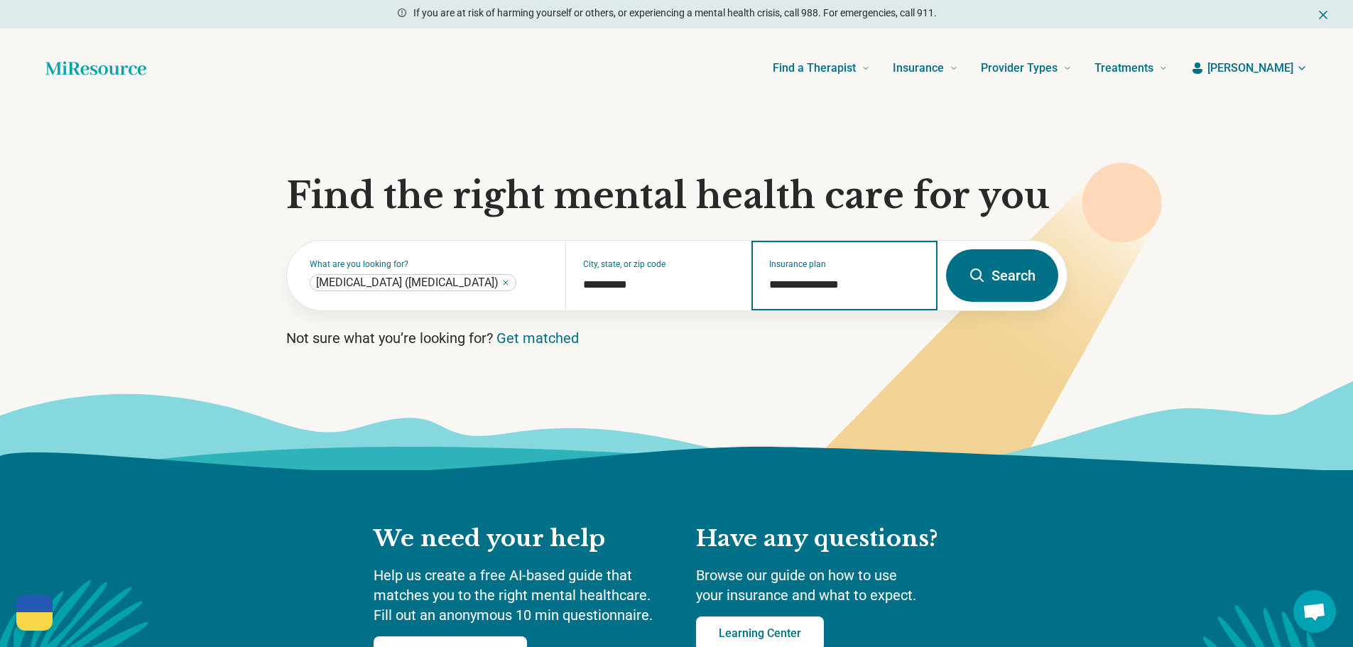
type input "**********"
click at [995, 276] on button "Search" at bounding box center [1002, 275] width 112 height 53
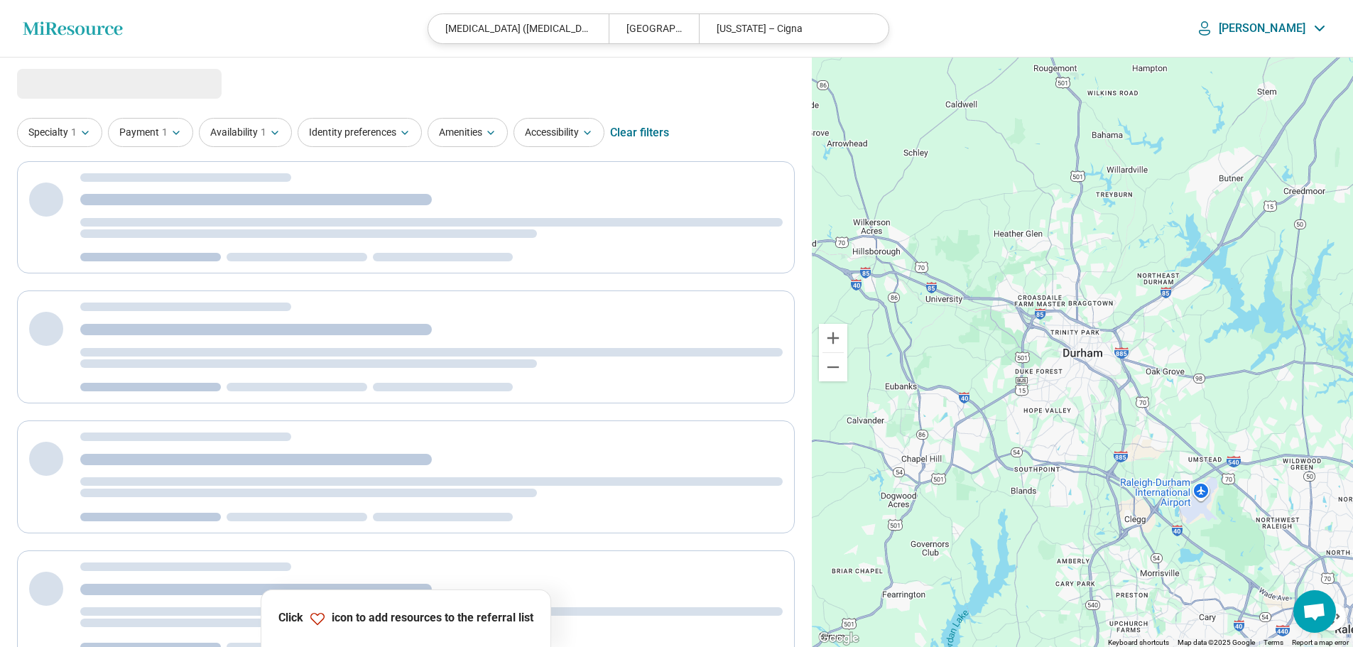
select select "***"
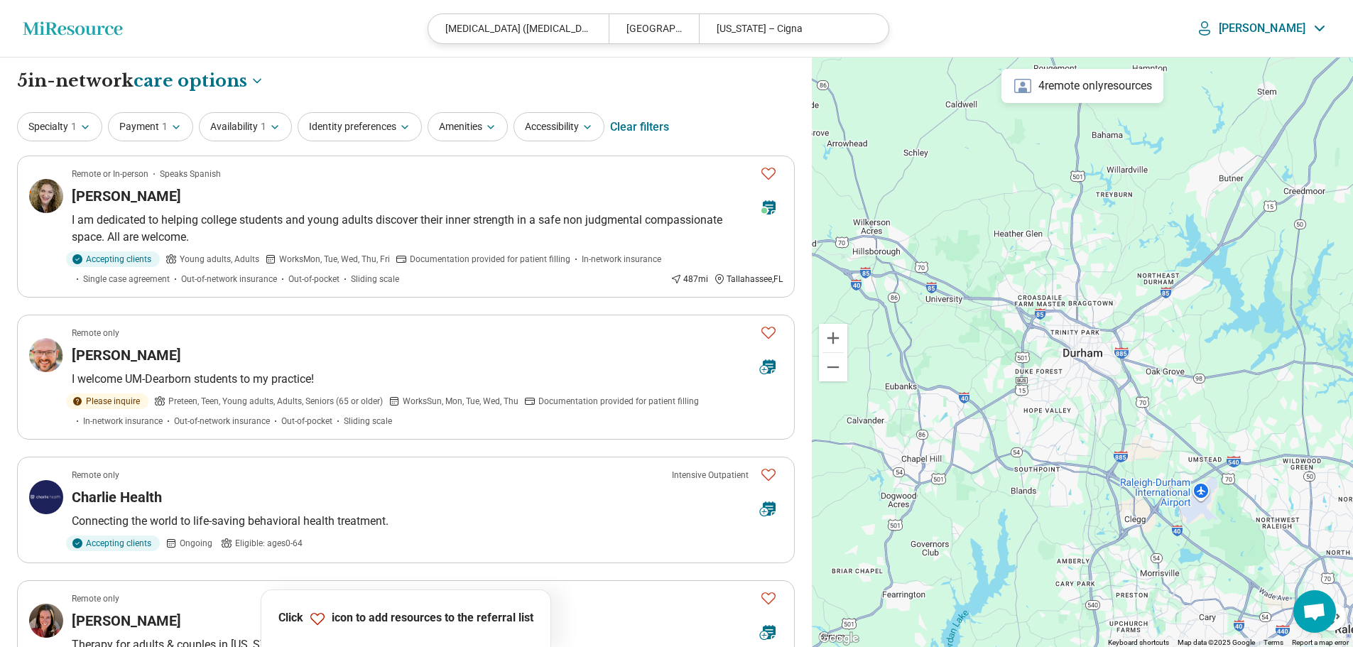
click at [797, 38] on div "[US_STATE] – Cigna" at bounding box center [789, 28] width 180 height 29
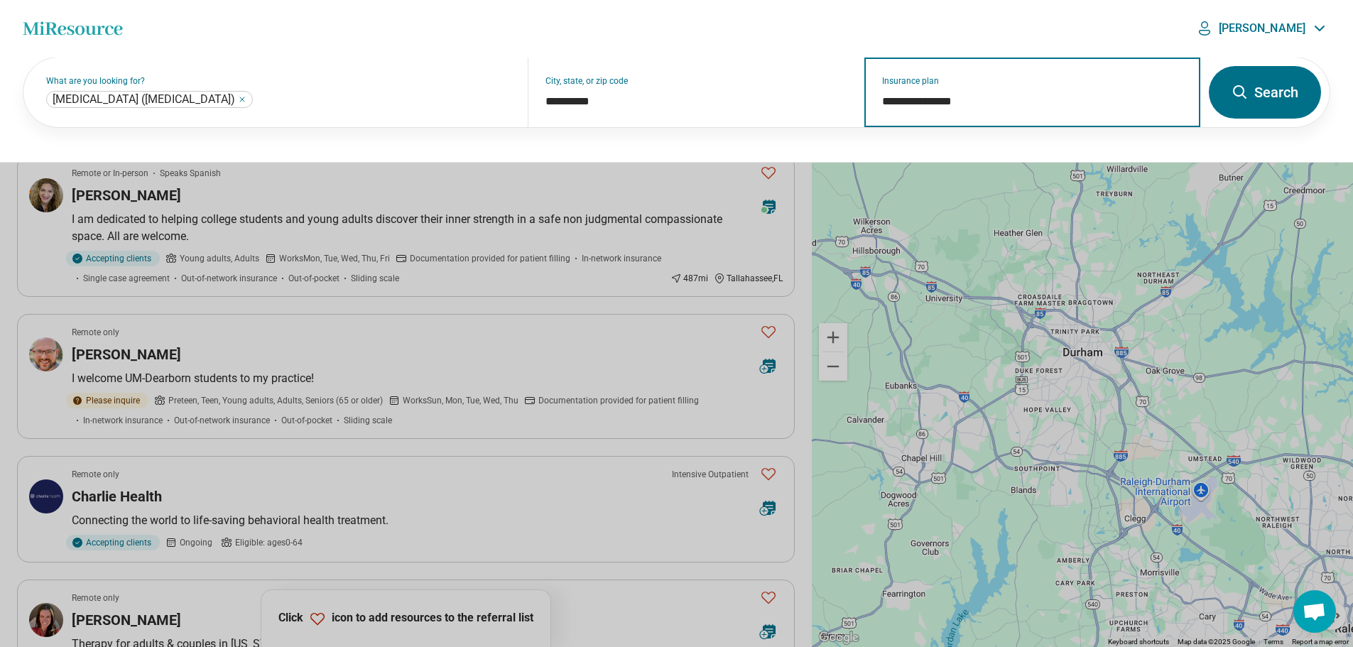
click at [942, 105] on input "**********" at bounding box center [1032, 101] width 301 height 17
drag, startPoint x: 949, startPoint y: 98, endPoint x: 775, endPoint y: 116, distance: 174.9
click at [775, 116] on div "**********" at bounding box center [611, 93] width 1177 height 70
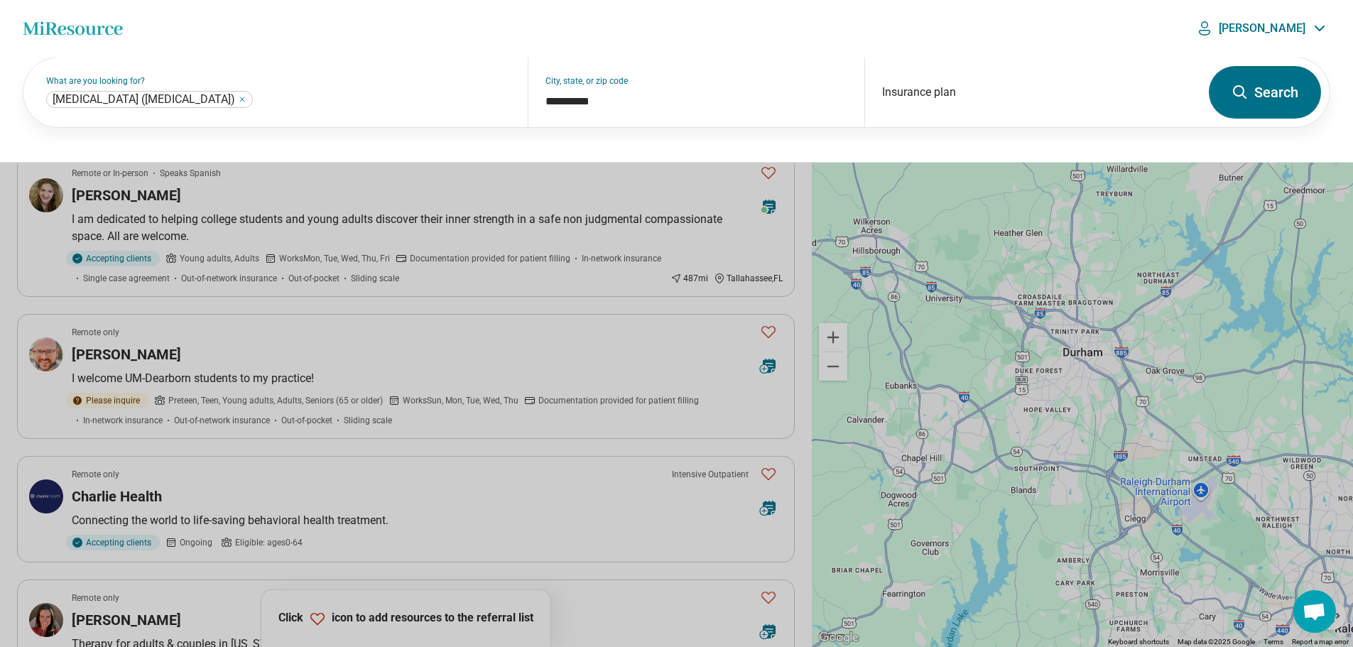
click at [1266, 87] on button "Search" at bounding box center [1264, 92] width 112 height 53
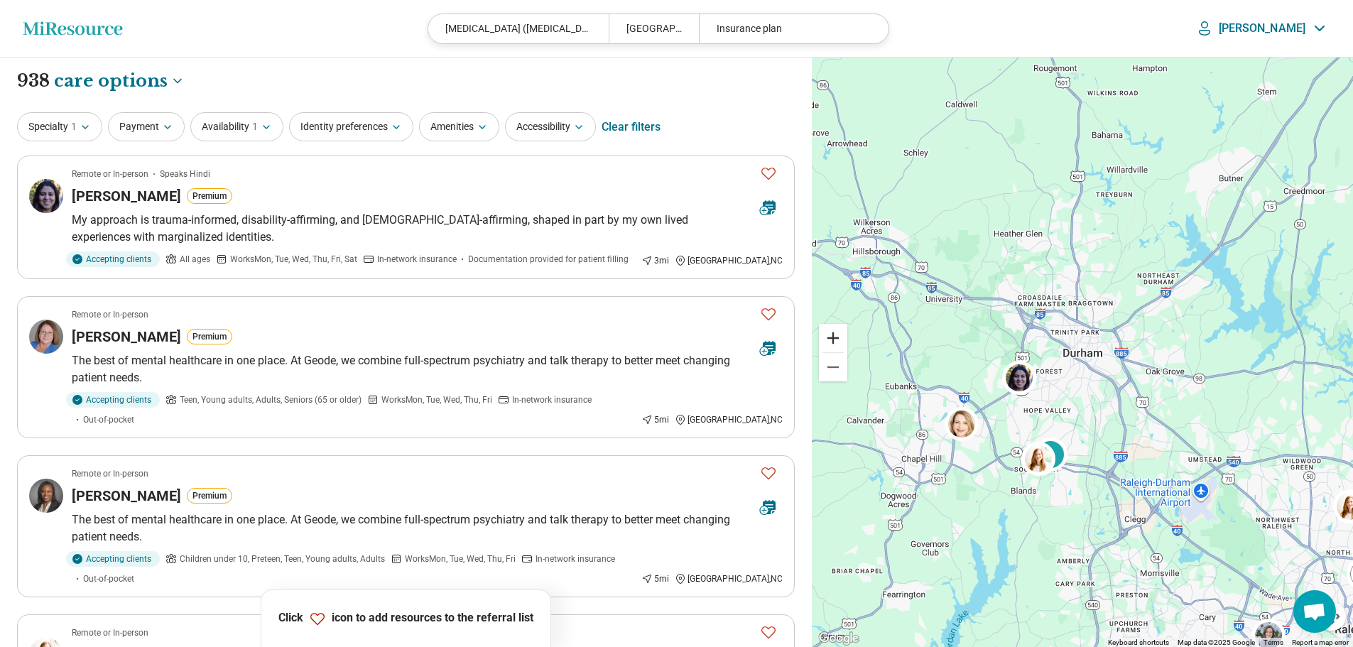
click at [831, 339] on button "Zoom in" at bounding box center [833, 338] width 28 height 28
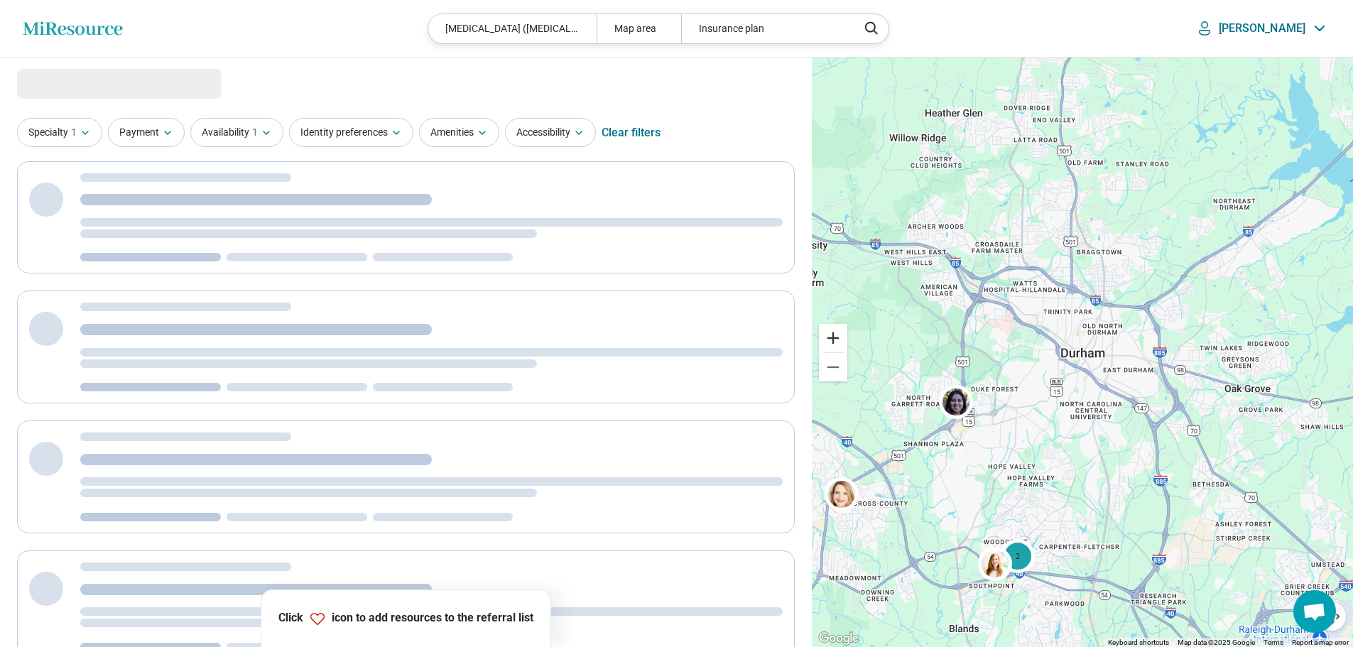
click at [831, 339] on button "Zoom in" at bounding box center [833, 338] width 28 height 28
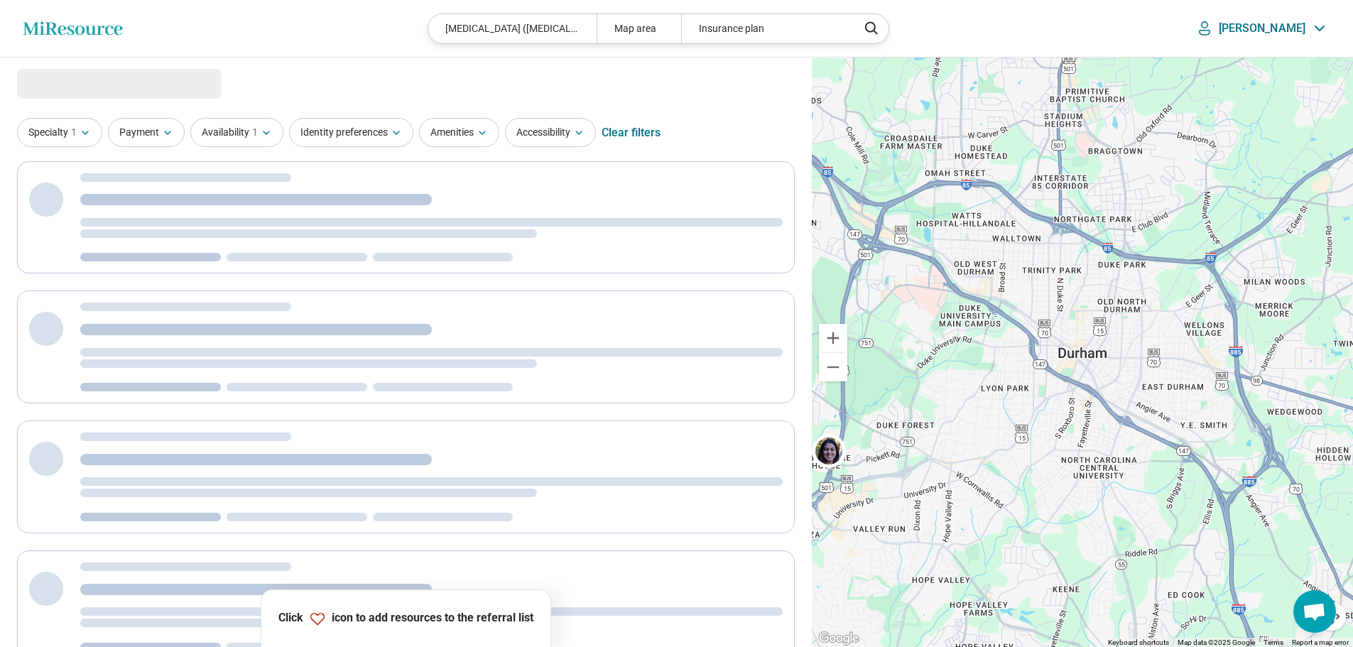
select select "***"
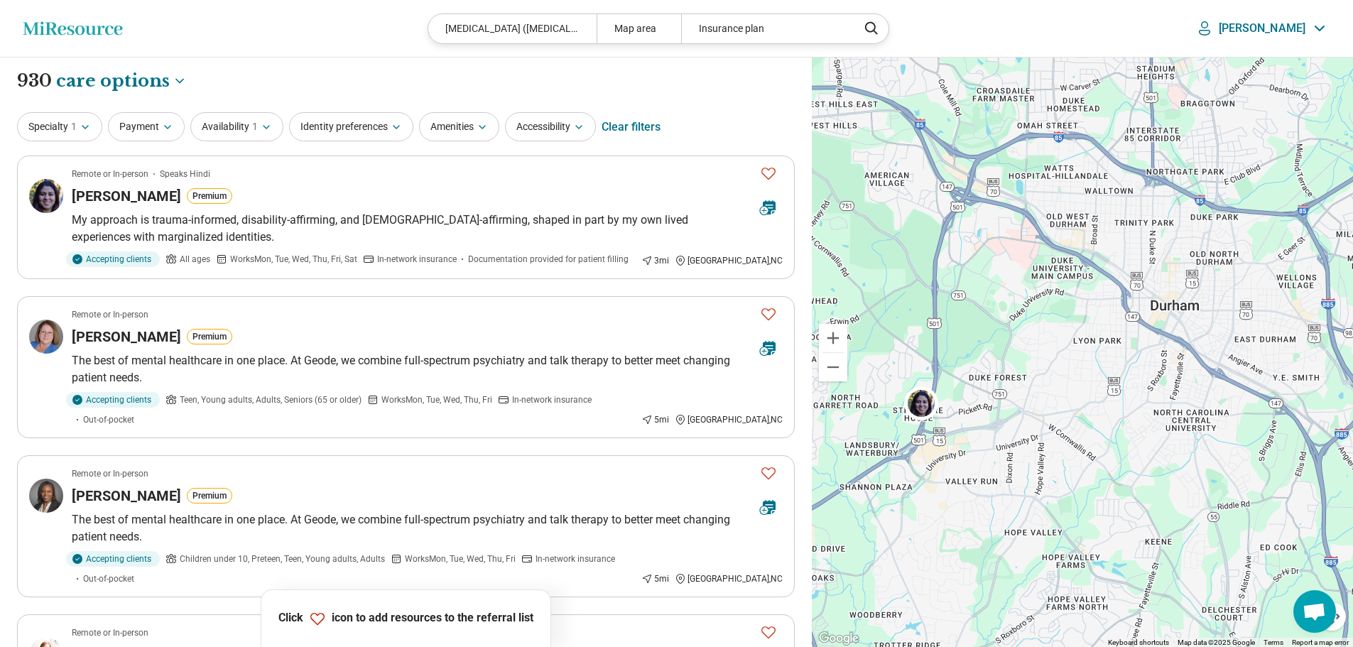
drag, startPoint x: 950, startPoint y: 504, endPoint x: 1042, endPoint y: 455, distance: 103.9
click at [1042, 455] on div "2 2" at bounding box center [1082, 353] width 541 height 590
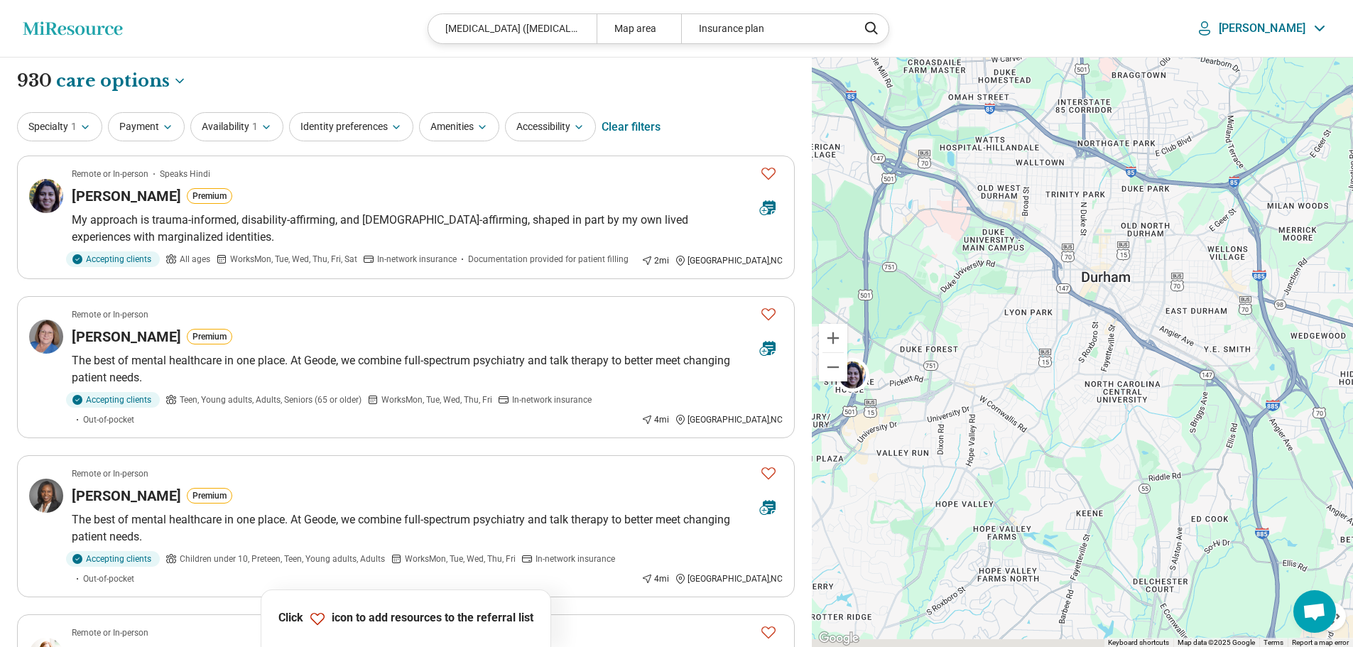
drag, startPoint x: 1092, startPoint y: 358, endPoint x: 1017, endPoint y: 325, distance: 81.4
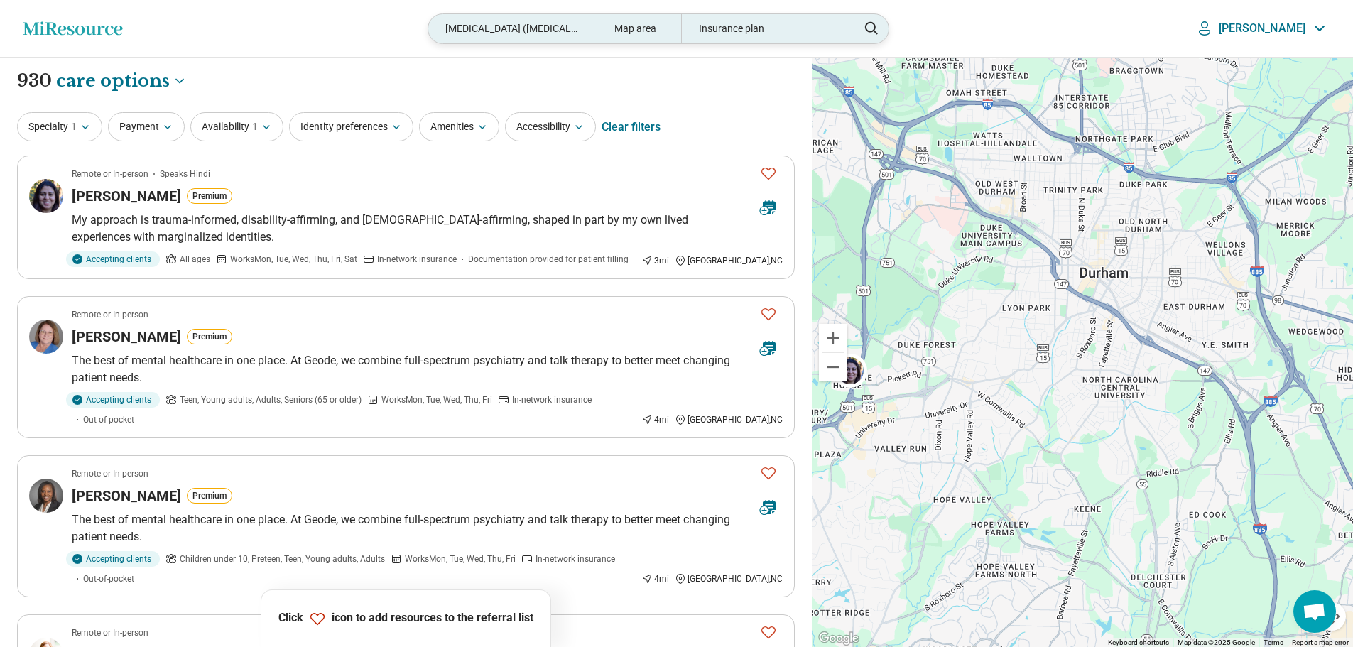
click at [596, 36] on div "[MEDICAL_DATA] ([MEDICAL_DATA])" at bounding box center [512, 28] width 168 height 29
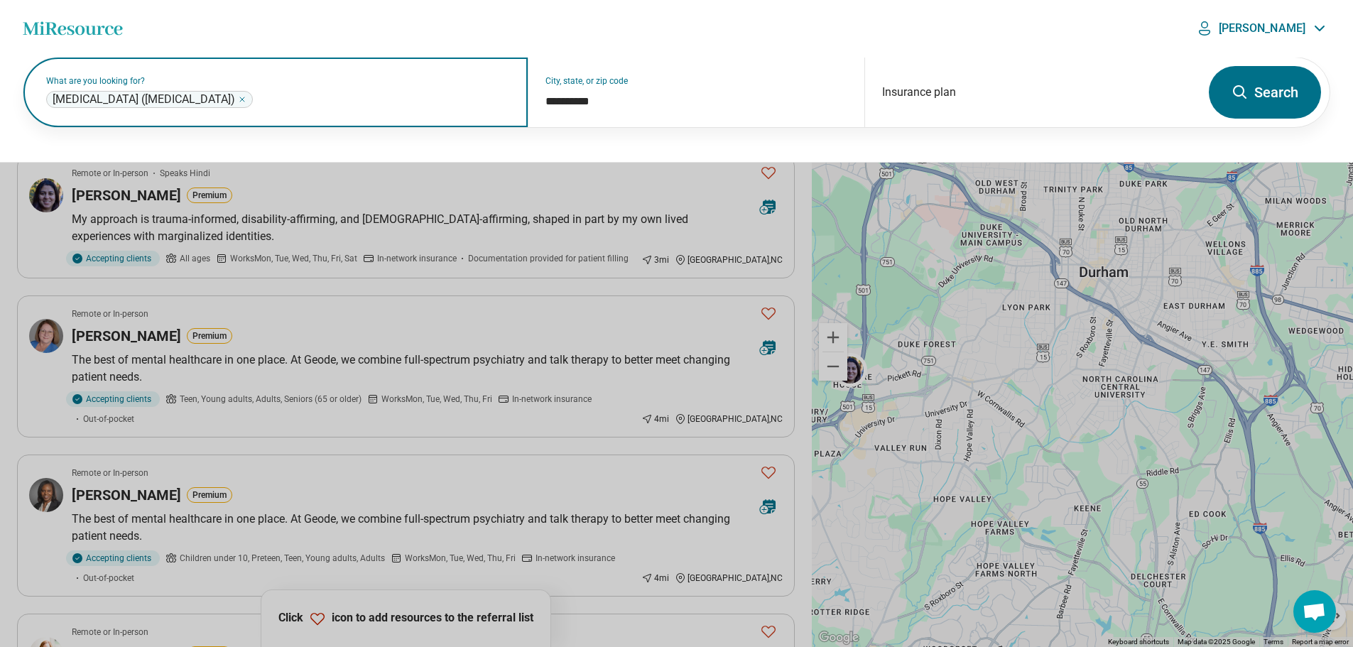
click at [246, 102] on icon "Remove" at bounding box center [242, 99] width 9 height 9
click at [1239, 82] on button "Search" at bounding box center [1264, 92] width 112 height 53
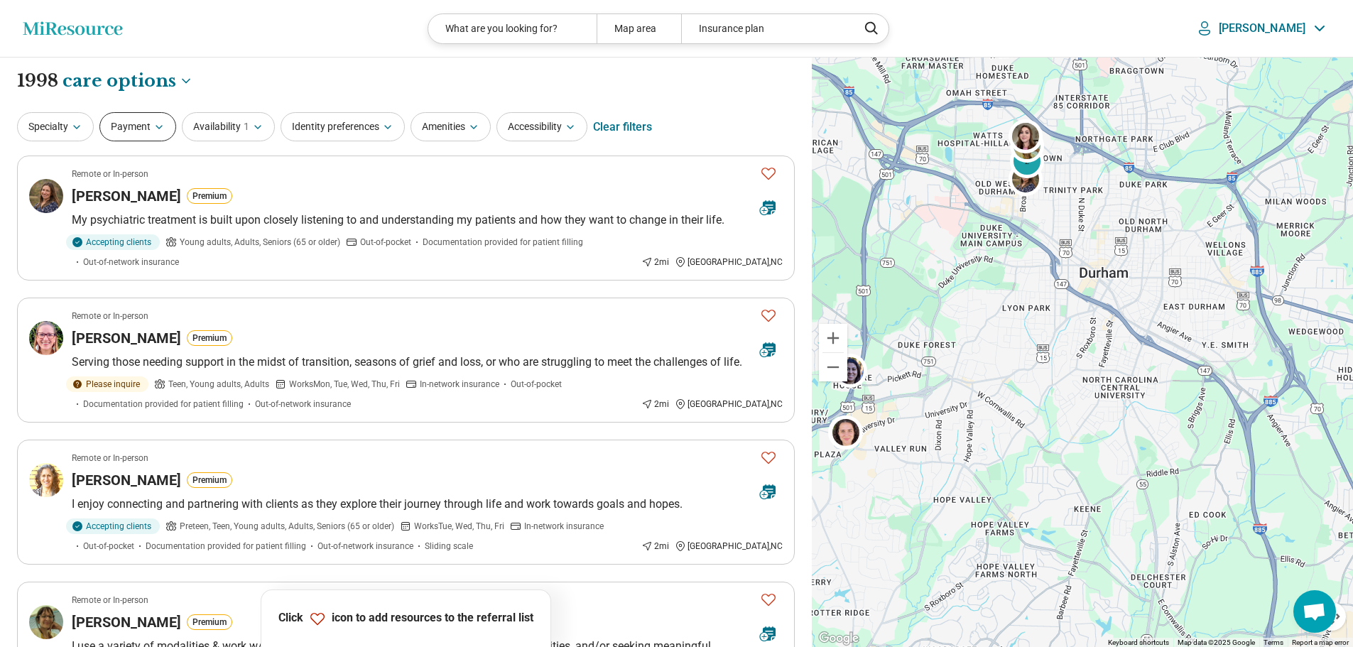
click at [158, 125] on icon "button" at bounding box center [158, 126] width 11 height 11
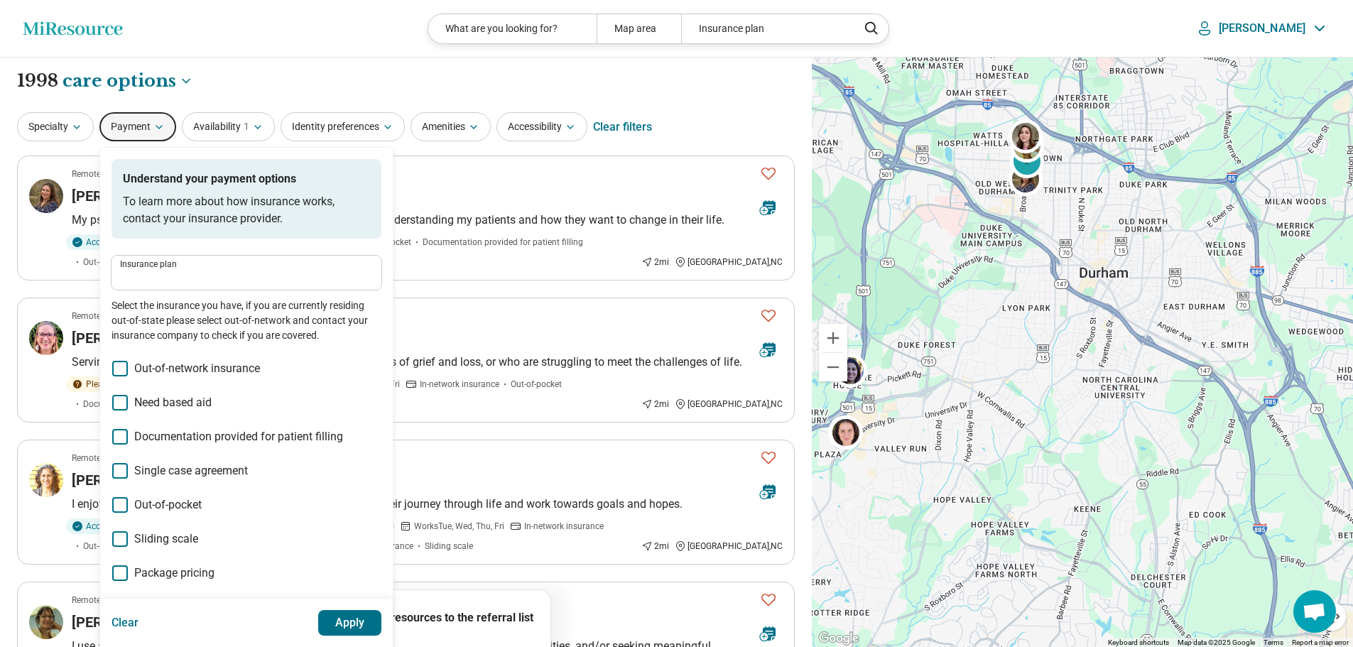
click at [305, 73] on div "**********" at bounding box center [405, 81] width 777 height 24
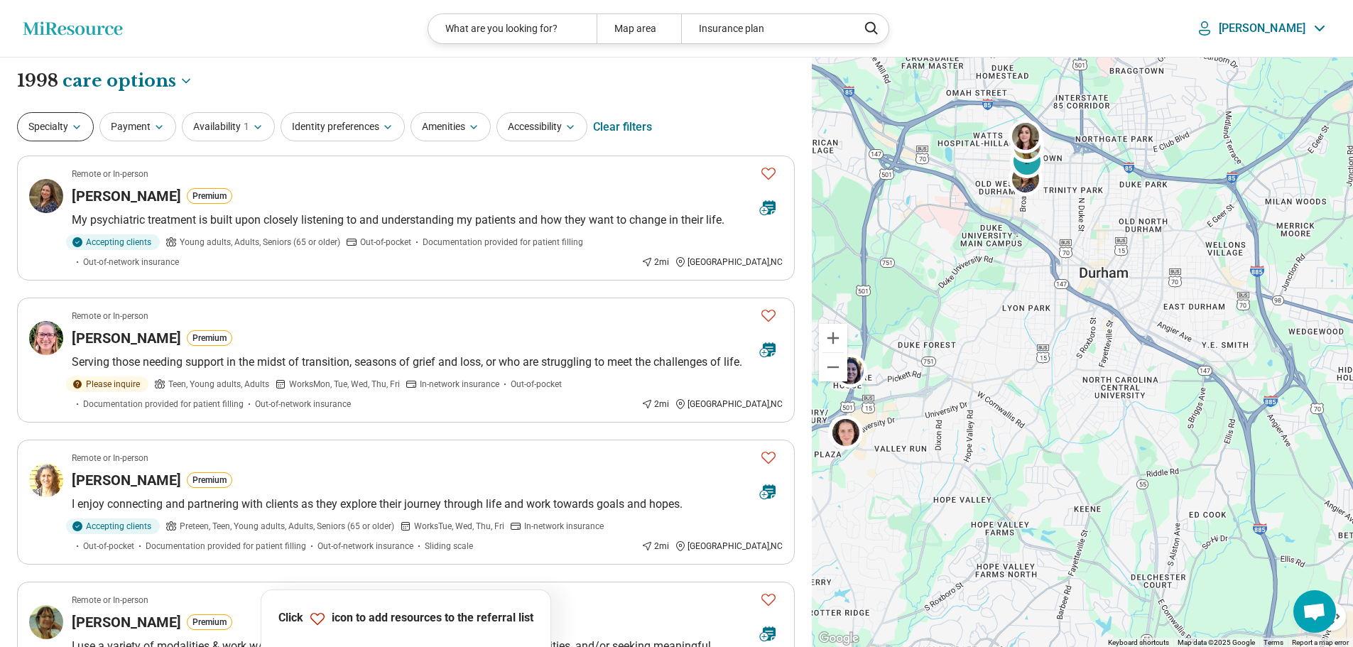
click at [76, 131] on icon "button" at bounding box center [76, 126] width 11 height 11
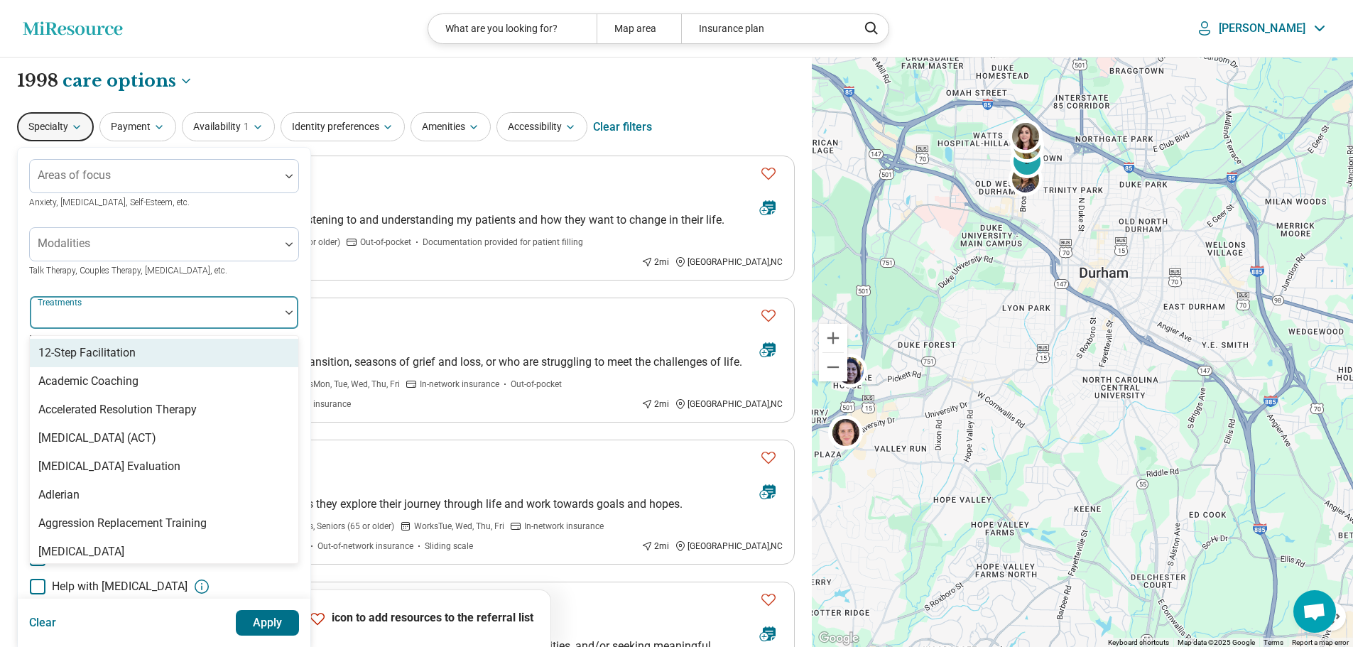
click at [98, 309] on div at bounding box center [155, 318] width 239 height 20
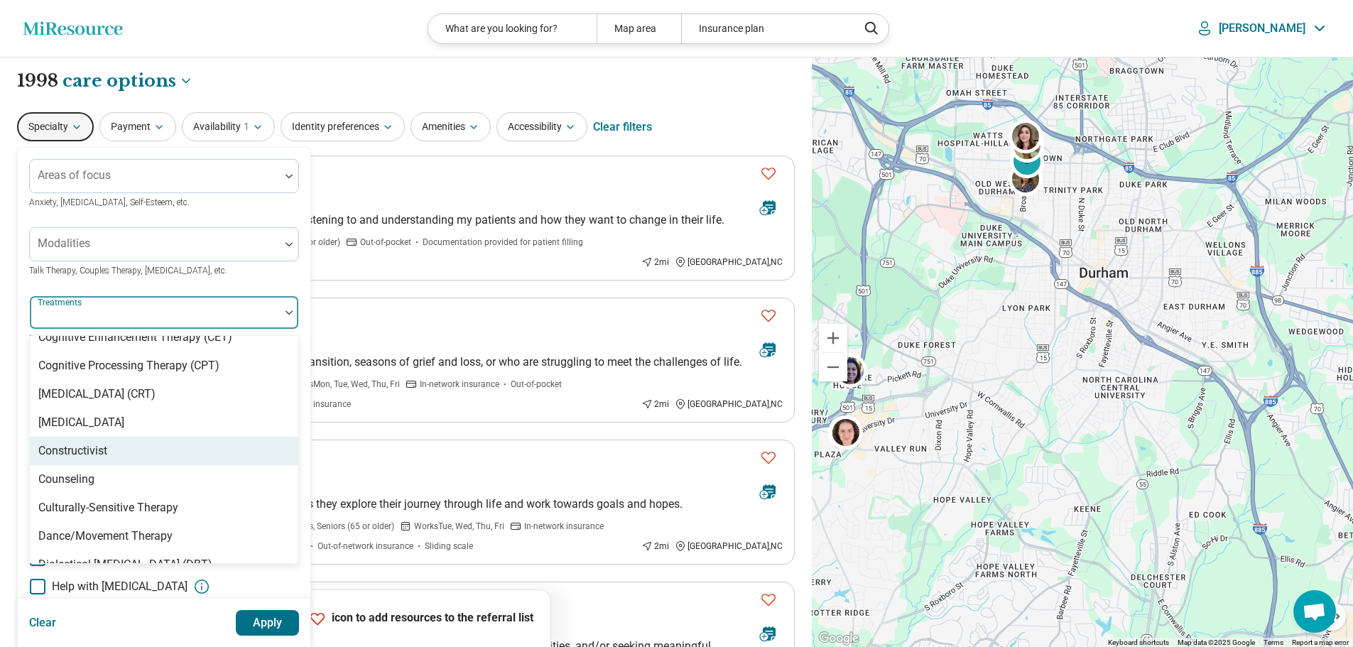
scroll to position [699, 0]
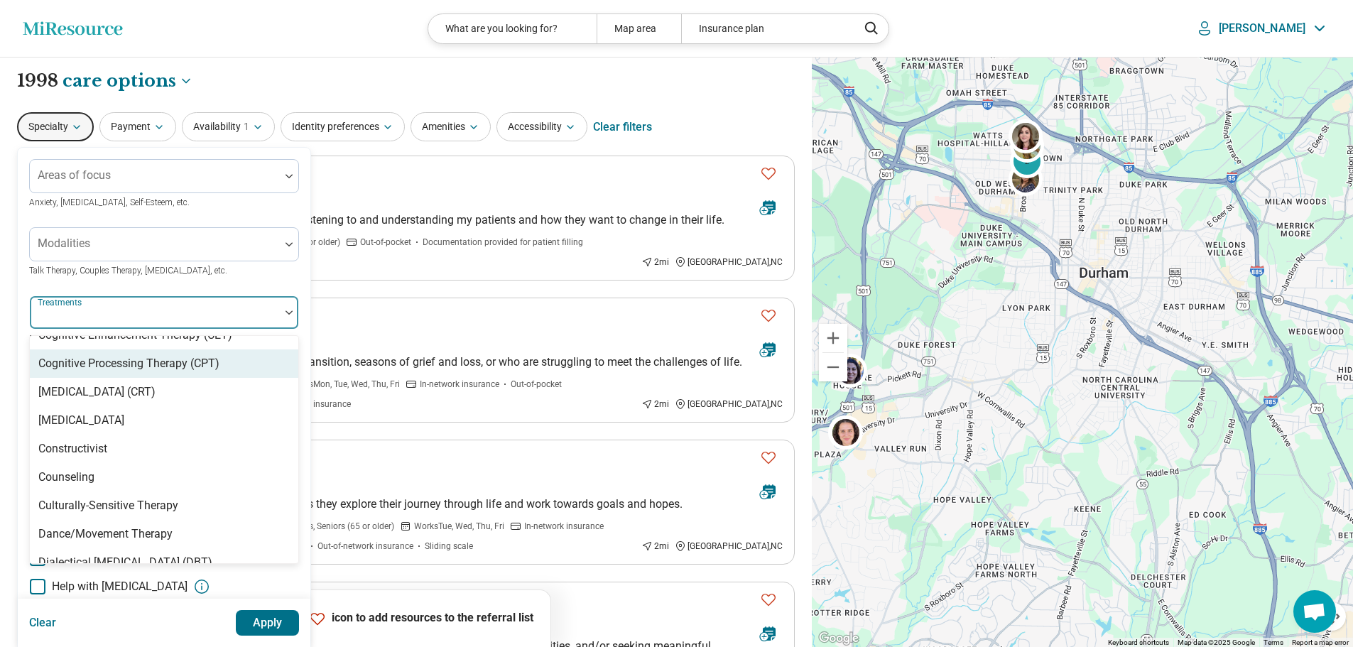
click at [128, 372] on div "Cognitive Processing Therapy (CPT)" at bounding box center [128, 363] width 181 height 17
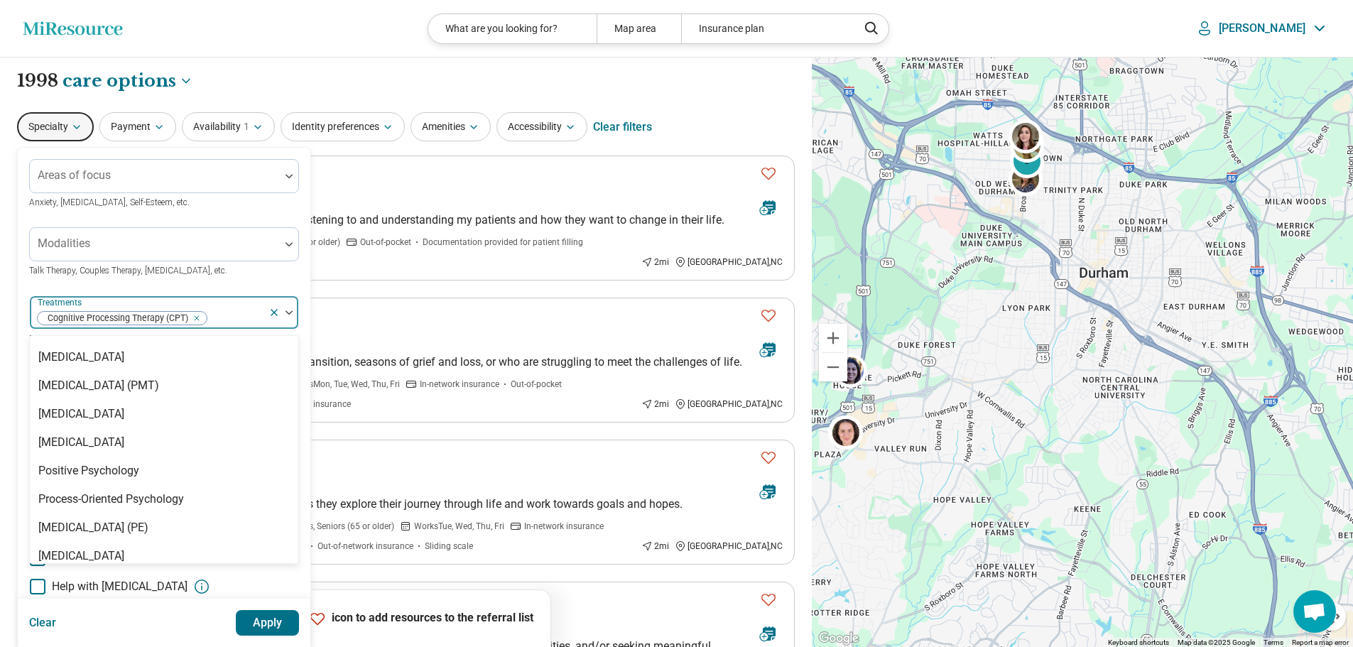
scroll to position [2136, 0]
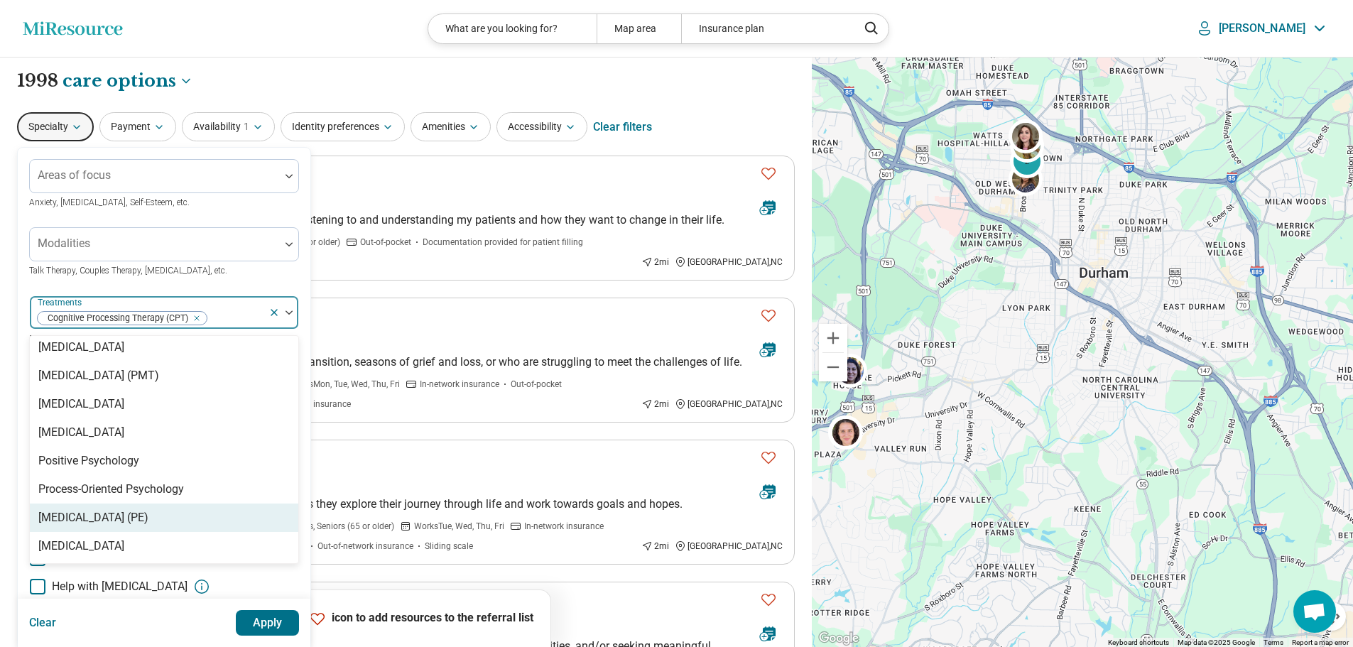
click at [148, 526] on div "[MEDICAL_DATA] (PE)" at bounding box center [93, 517] width 110 height 17
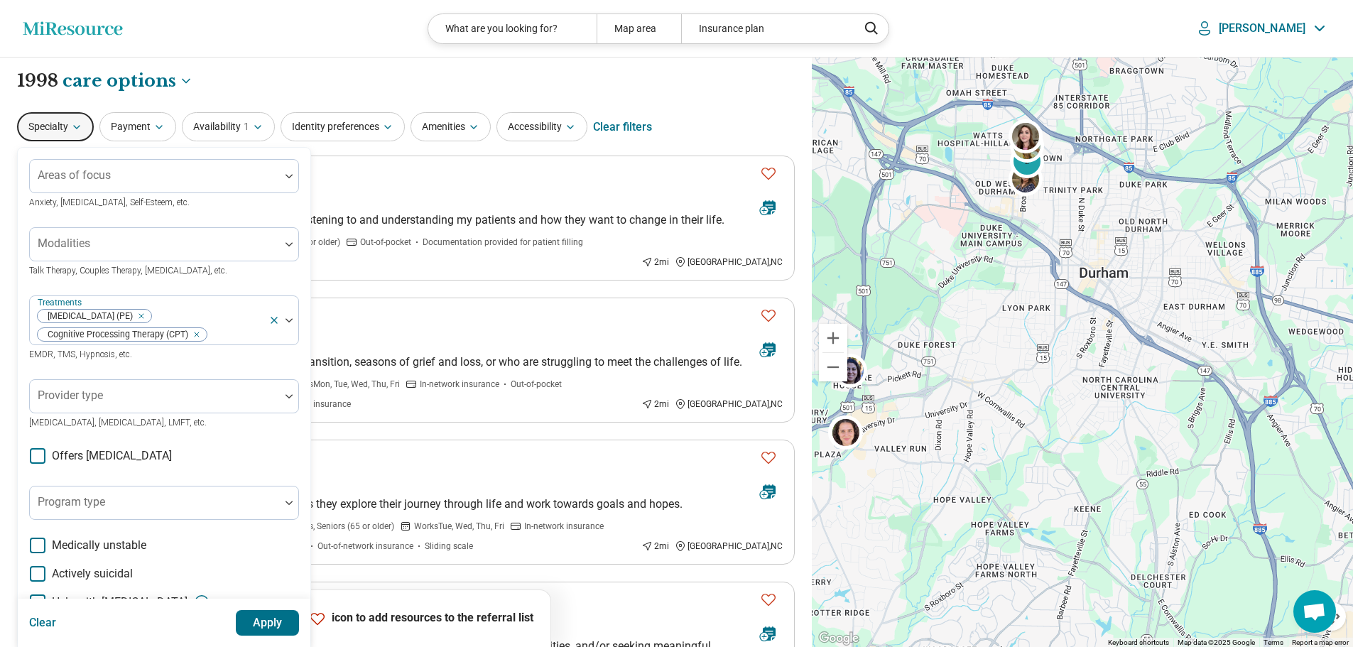
click at [249, 281] on div "Areas of focus Anxiety, [MEDICAL_DATA], Self-Esteem, etc. Modalities Talk Thera…" at bounding box center [164, 444] width 270 height 571
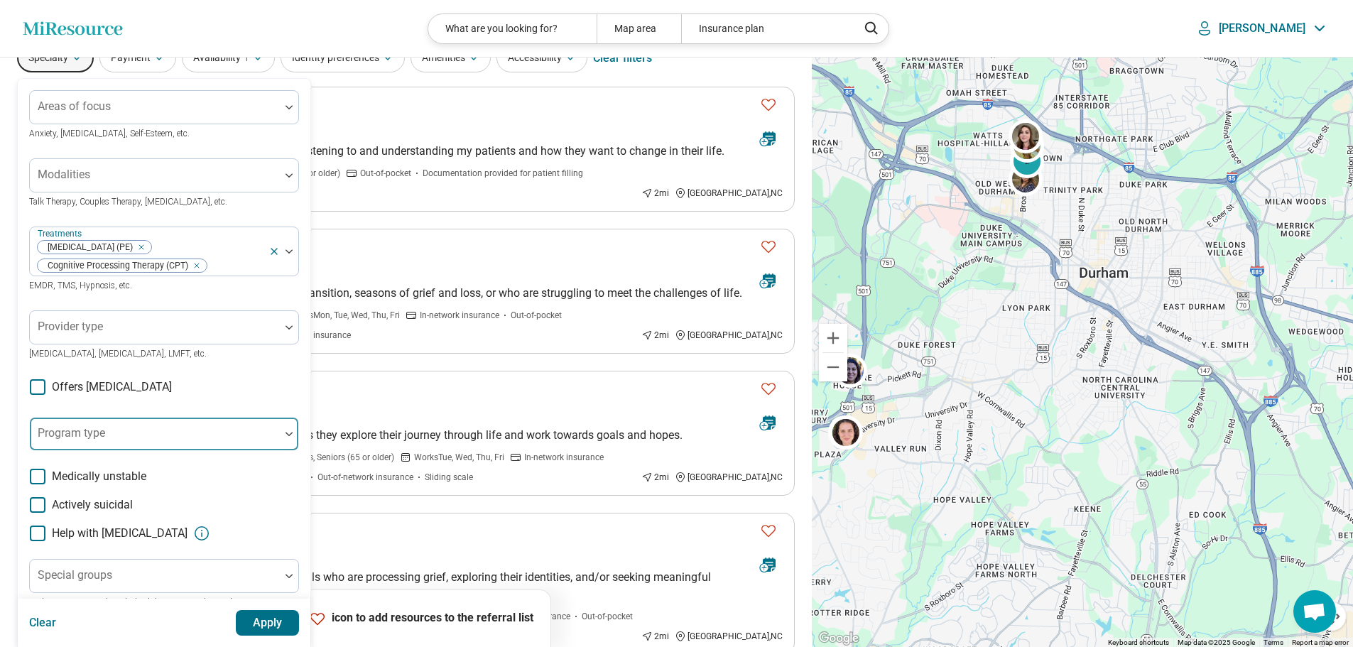
scroll to position [107, 0]
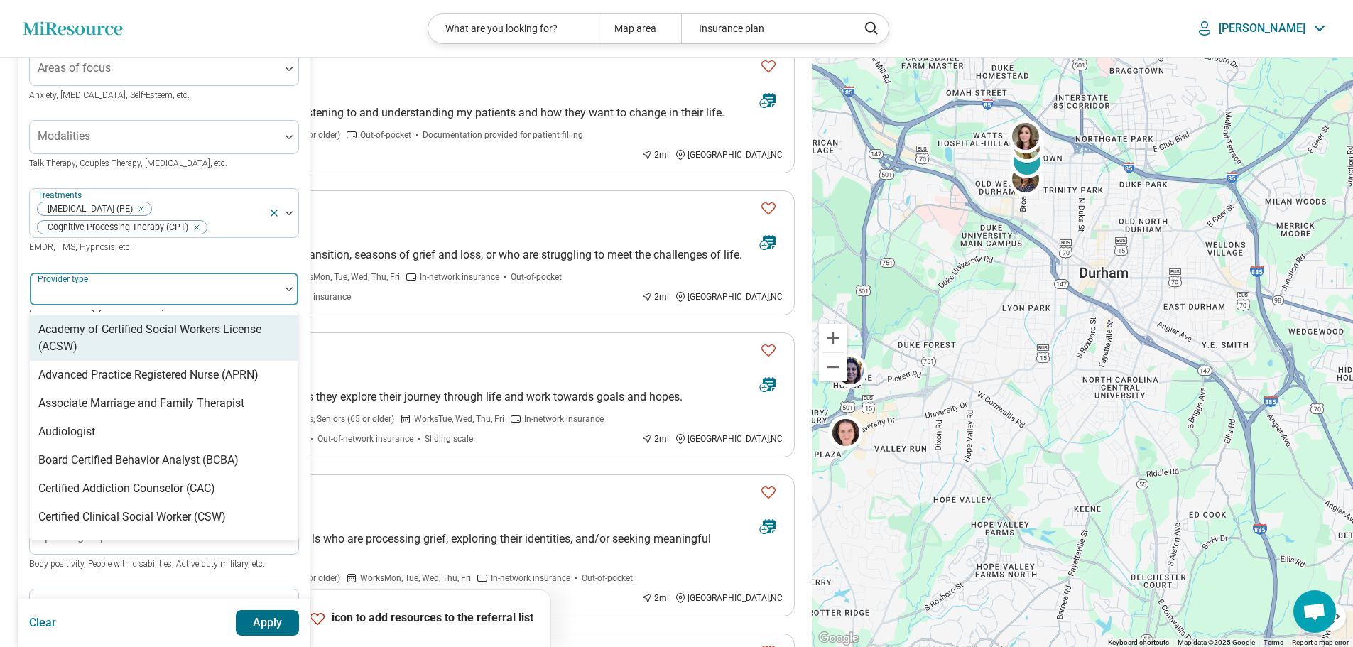
click at [252, 289] on div at bounding box center [155, 295] width 239 height 20
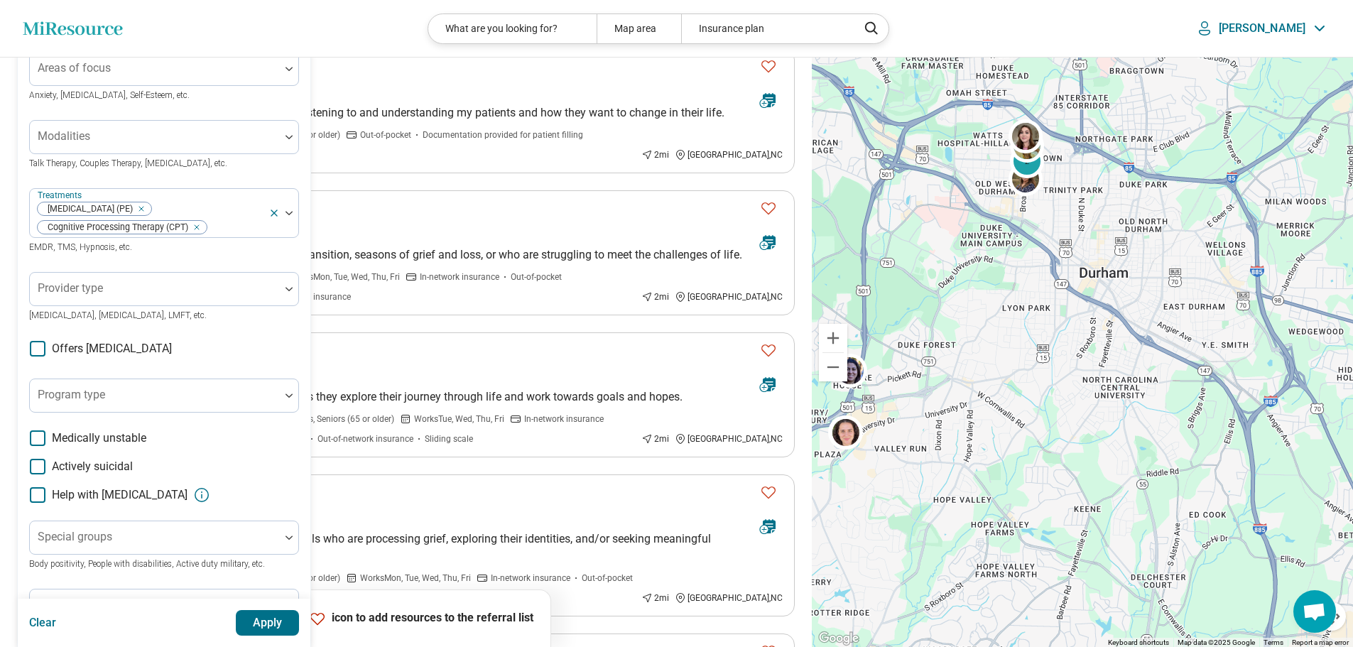
click at [261, 258] on div "Areas of focus Anxiety, [MEDICAL_DATA], Self-Esteem, etc. Modalities Talk Thera…" at bounding box center [164, 337] width 270 height 571
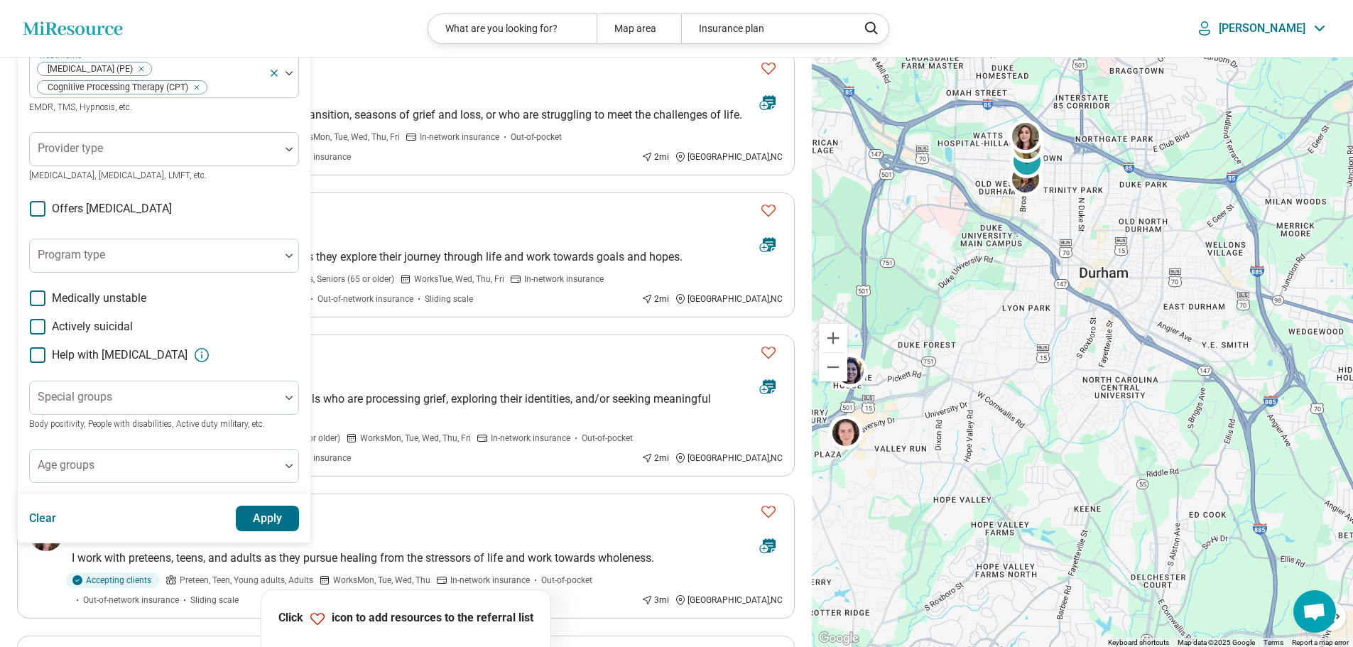
scroll to position [248, 0]
click at [268, 517] on button "Apply" at bounding box center [268, 518] width 64 height 26
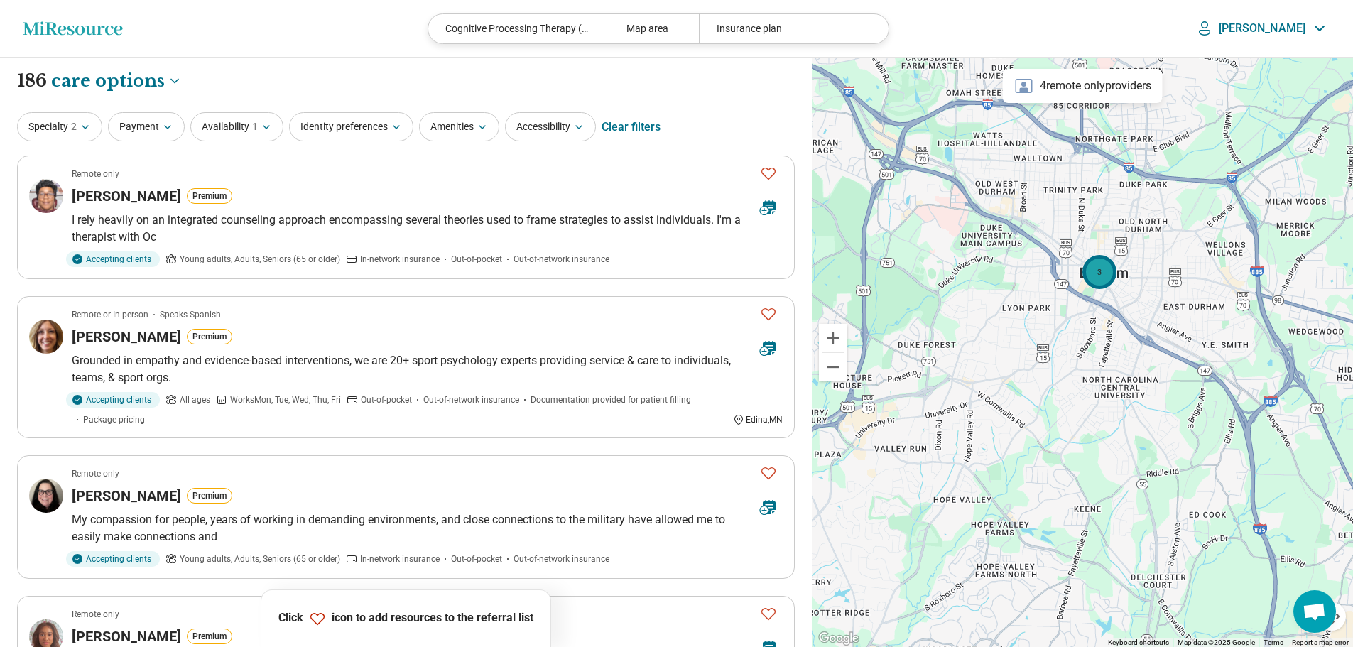
click at [1094, 280] on div "3" at bounding box center [1099, 271] width 34 height 34
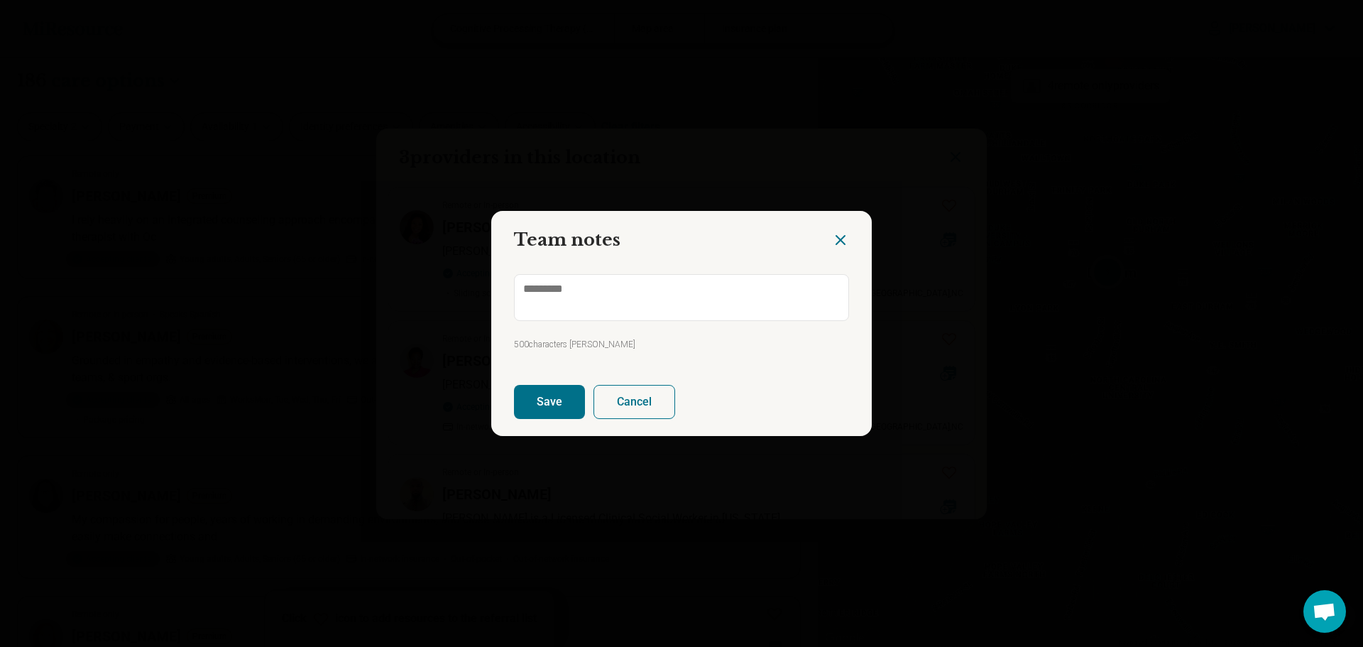
click at [616, 399] on button "Cancel" at bounding box center [635, 402] width 82 height 34
click at [633, 401] on button "Cancel" at bounding box center [635, 402] width 82 height 34
type textarea "*"
click at [832, 245] on icon "Close dialog" at bounding box center [840, 239] width 17 height 17
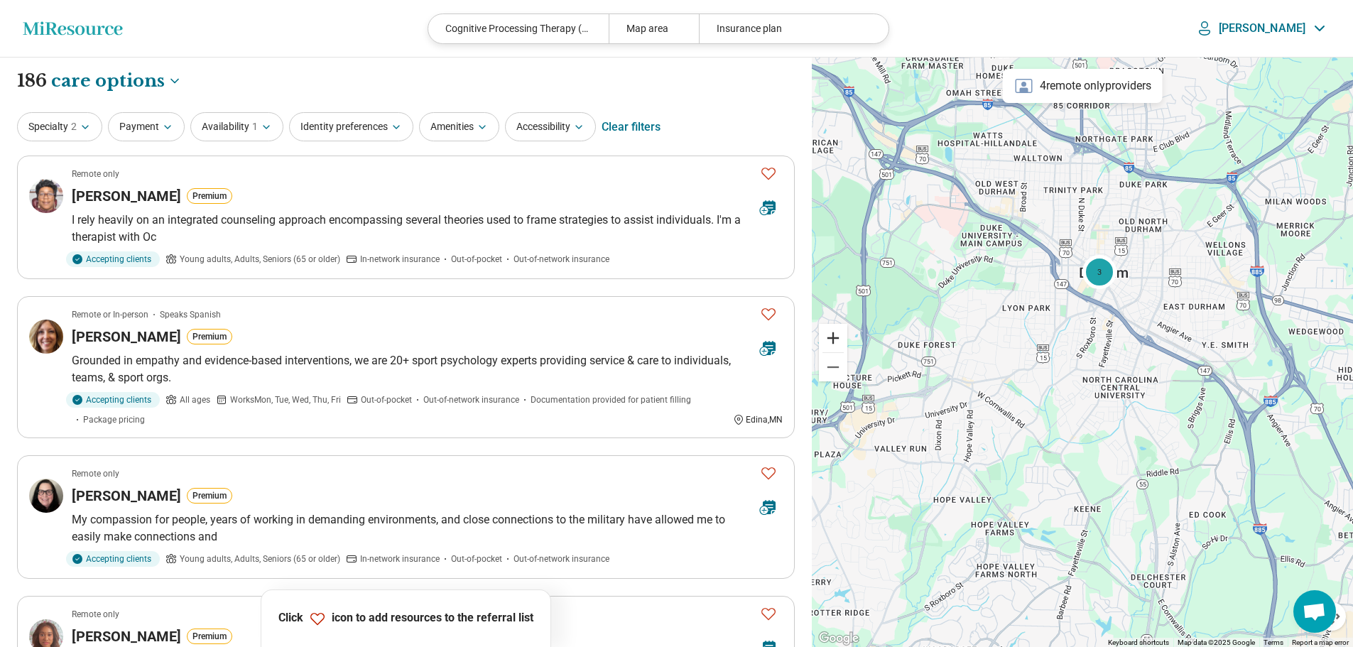
click at [834, 337] on button "Zoom in" at bounding box center [833, 338] width 28 height 28
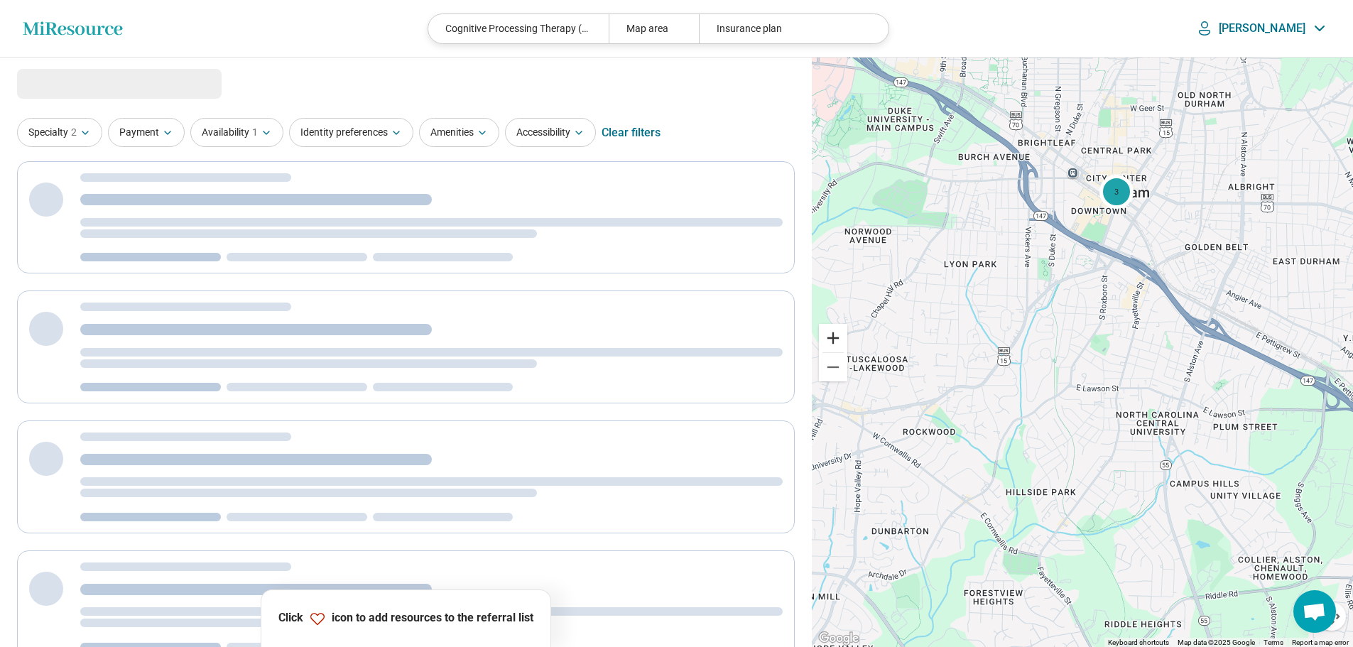
click at [834, 337] on button "Zoom in" at bounding box center [833, 338] width 28 height 28
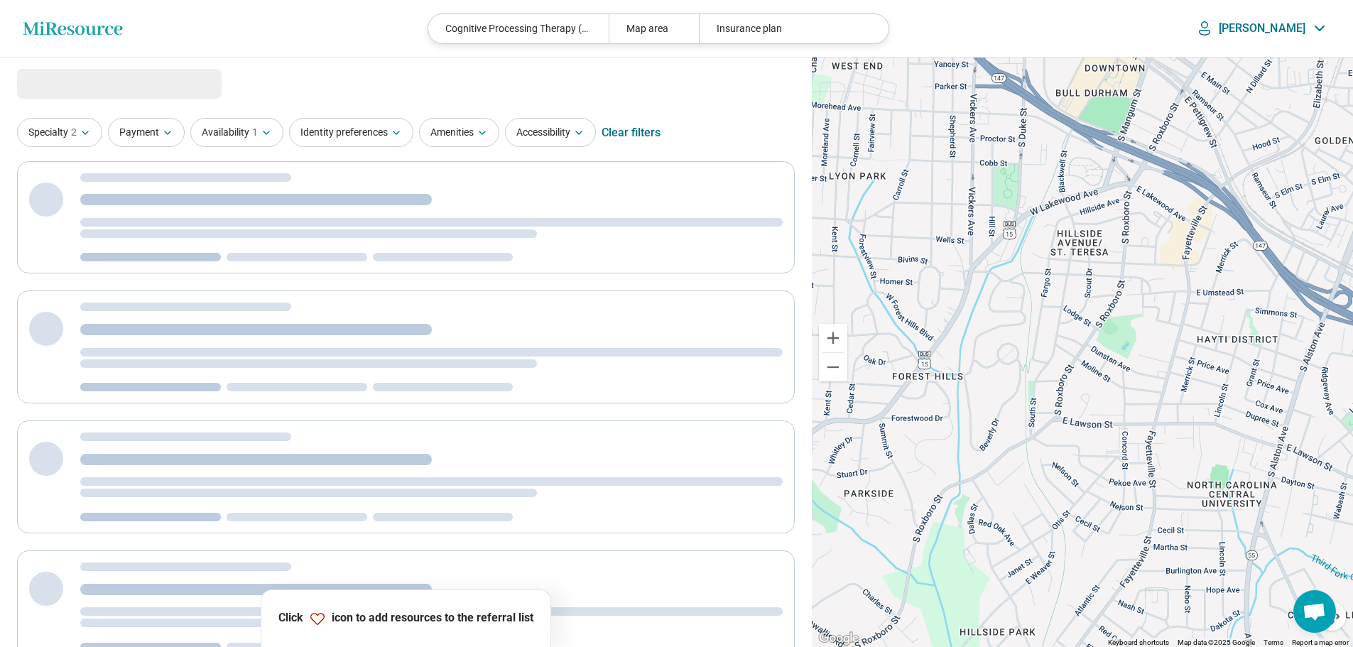
select select "***"
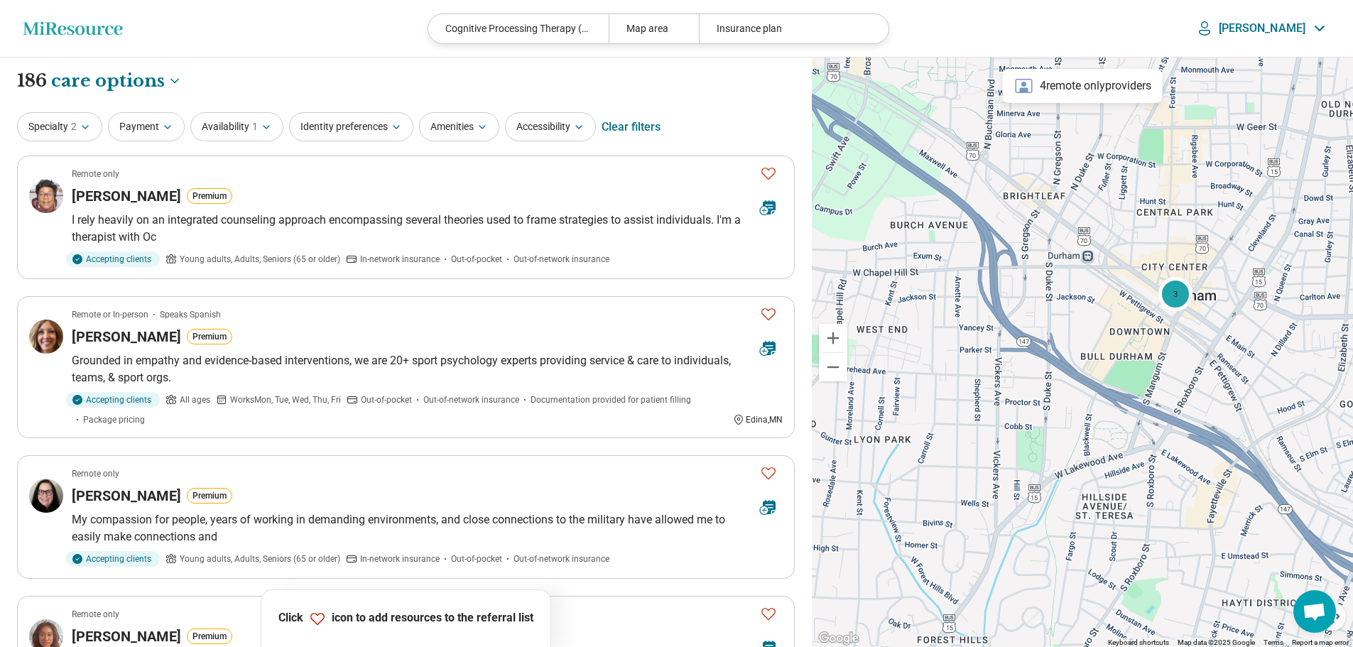
drag, startPoint x: 1030, startPoint y: 208, endPoint x: 1054, endPoint y: 473, distance: 266.0
click at [1054, 473] on div "3" at bounding box center [1082, 353] width 541 height 590
click at [1177, 303] on div "3" at bounding box center [1175, 293] width 34 height 34
type textarea "*"
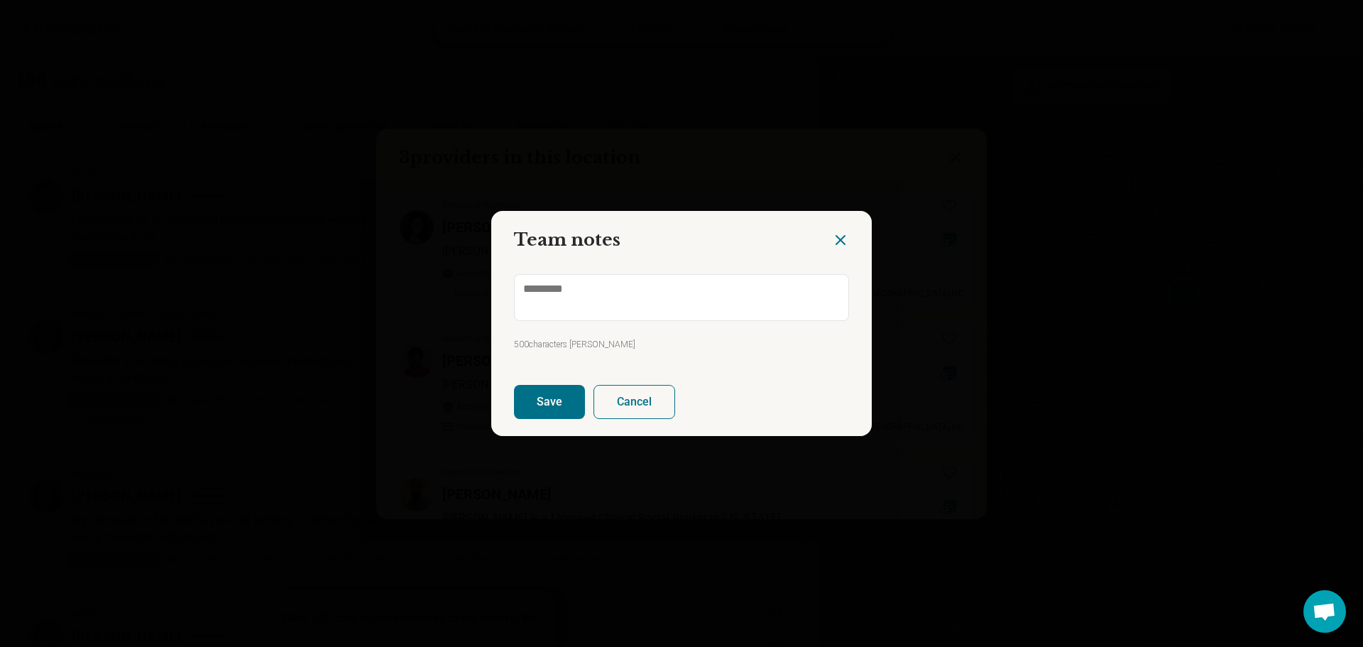
click at [839, 239] on icon "Close dialog" at bounding box center [840, 239] width 17 height 17
